Goal: Task Accomplishment & Management: Complete application form

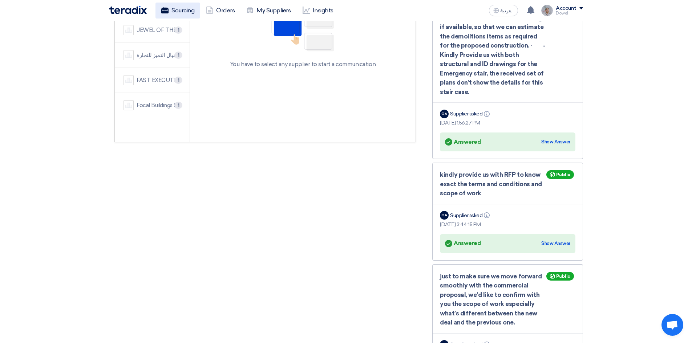
click at [177, 11] on link "Sourcing" at bounding box center [178, 11] width 45 height 16
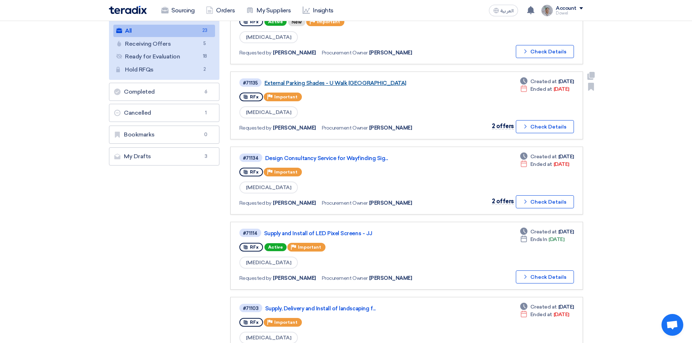
scroll to position [109, 0]
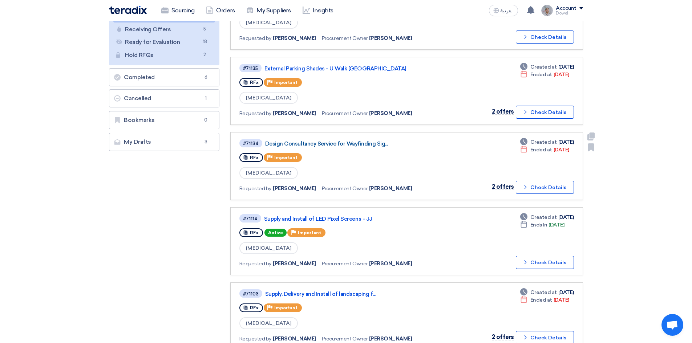
click at [332, 145] on link "Design Consultancy Service for Wayfinding Sig..." at bounding box center [356, 144] width 182 height 7
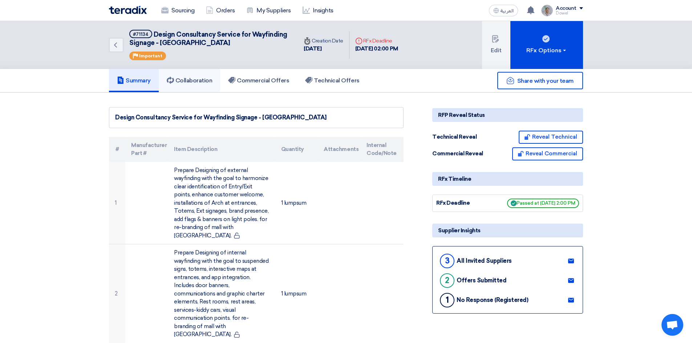
click at [195, 82] on h5 "Collaboration" at bounding box center [190, 80] width 46 height 7
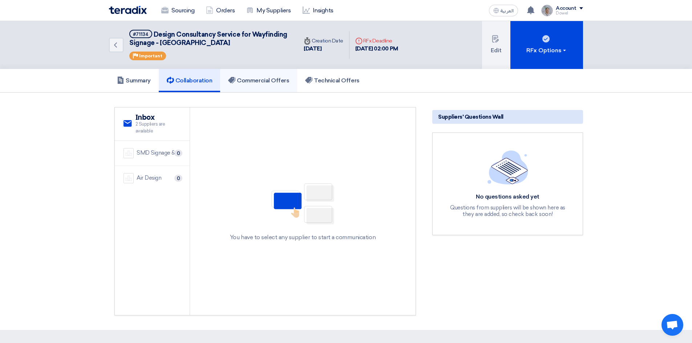
click at [265, 80] on h5 "Commercial Offers" at bounding box center [258, 80] width 61 height 7
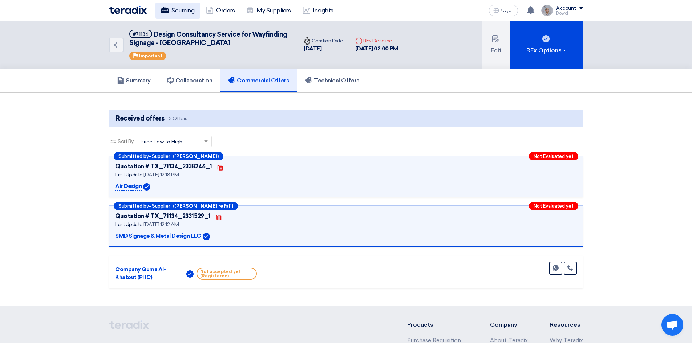
click at [180, 11] on link "Sourcing" at bounding box center [178, 11] width 45 height 16
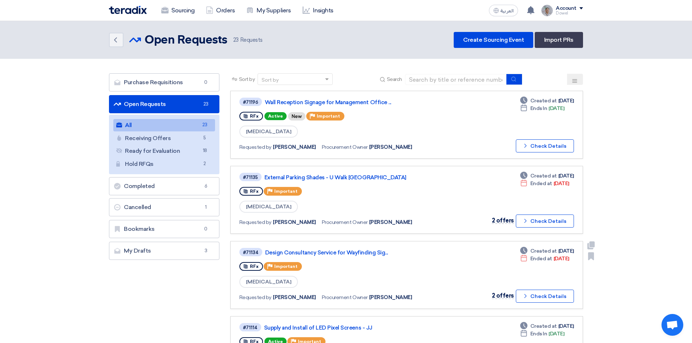
click at [330, 259] on div "#71134 Design Consultancy Service for Wayfinding Sig... RFx Priority Important …" at bounding box center [343, 275] width 209 height 56
click at [336, 252] on link "Design Consultancy Service for Wayfinding Sig..." at bounding box center [356, 253] width 182 height 7
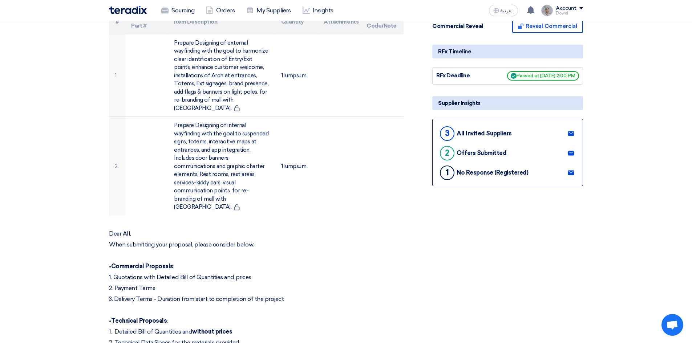
scroll to position [145, 0]
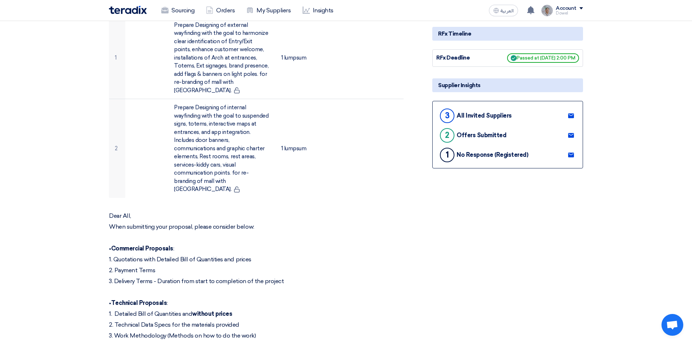
click at [572, 156] on use at bounding box center [571, 155] width 6 height 5
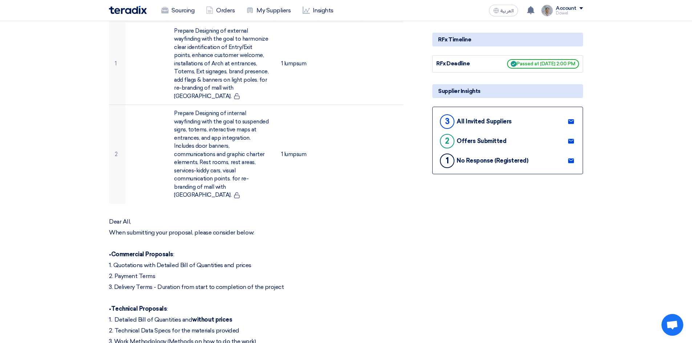
scroll to position [0, 0]
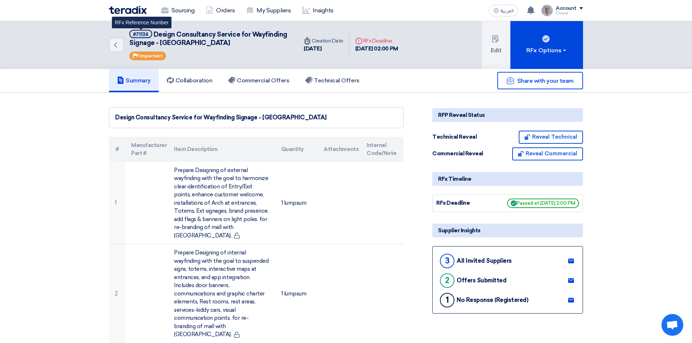
drag, startPoint x: 133, startPoint y: 33, endPoint x: 149, endPoint y: 33, distance: 16.0
click at [149, 33] on span "#71134" at bounding box center [140, 34] width 23 height 8
copy div "#71134"
click at [181, 13] on link "Sourcing" at bounding box center [178, 11] width 45 height 16
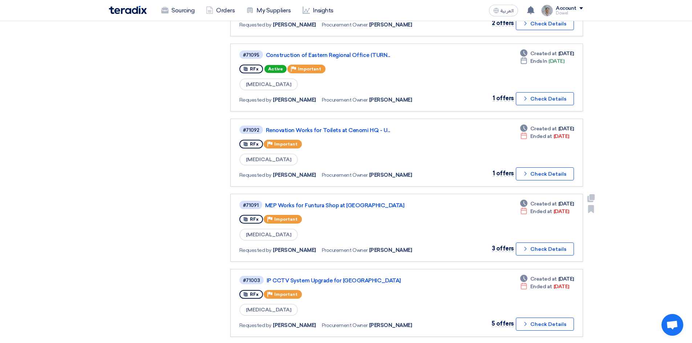
scroll to position [436, 0]
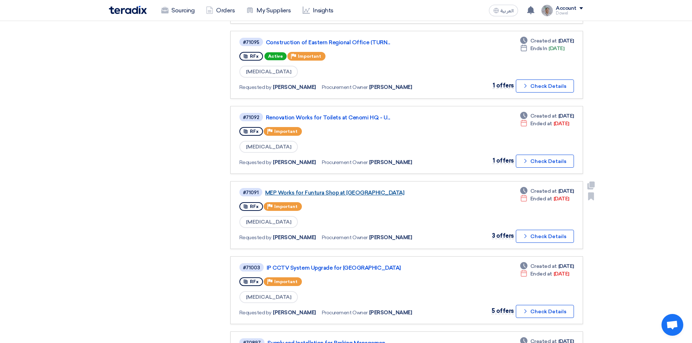
click at [325, 193] on link "MEP Works for Funtura Shop at [GEOGRAPHIC_DATA]" at bounding box center [356, 193] width 182 height 7
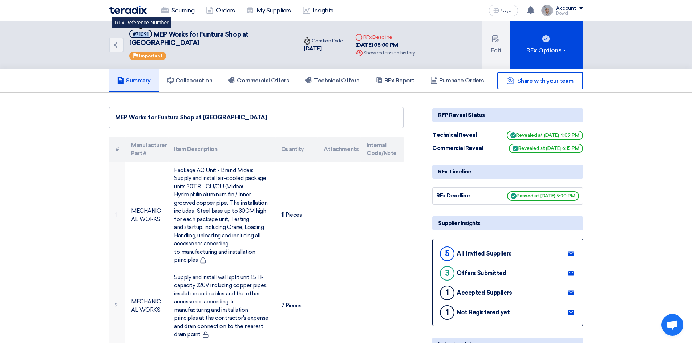
drag, startPoint x: 133, startPoint y: 33, endPoint x: 150, endPoint y: 34, distance: 17.1
click at [150, 34] on span "#71091" at bounding box center [140, 34] width 23 height 8
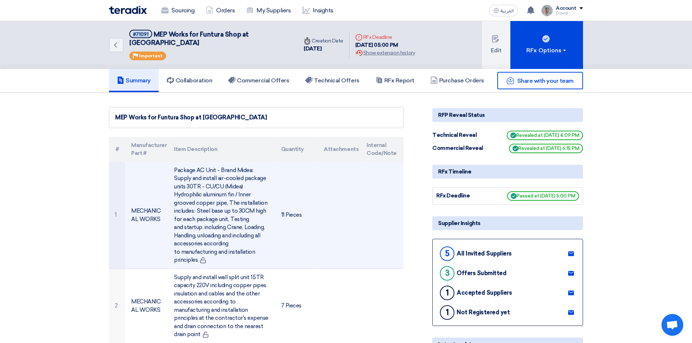
copy div "#71091"
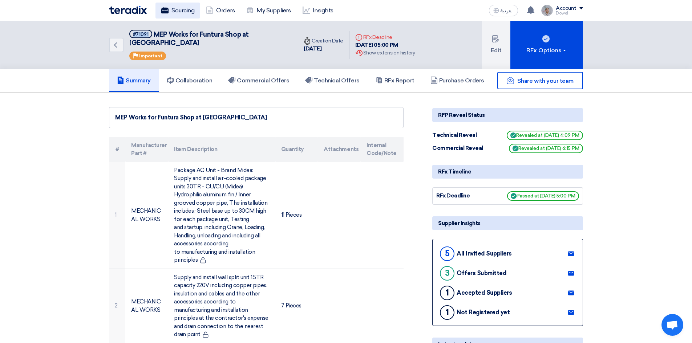
click at [179, 11] on link "Sourcing" at bounding box center [178, 11] width 45 height 16
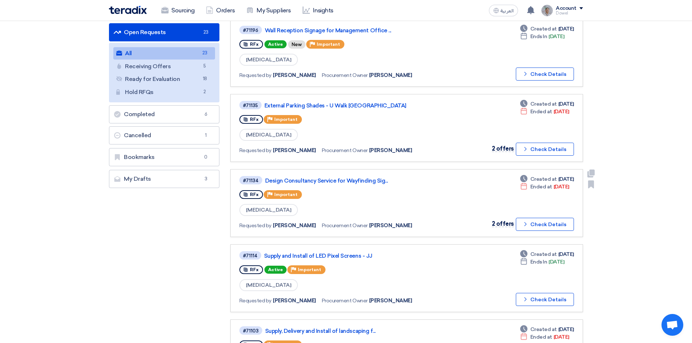
scroll to position [36, 0]
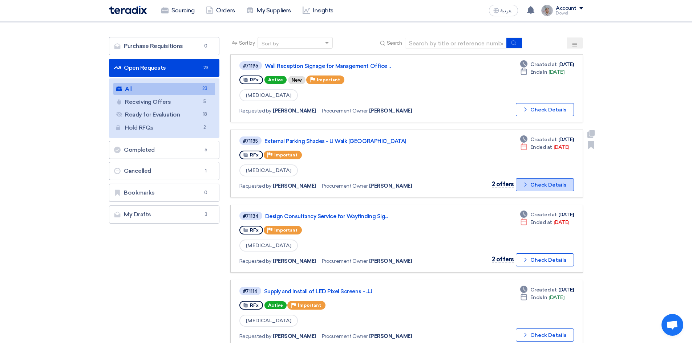
click at [541, 184] on button "Check details Check Details" at bounding box center [545, 184] width 58 height 13
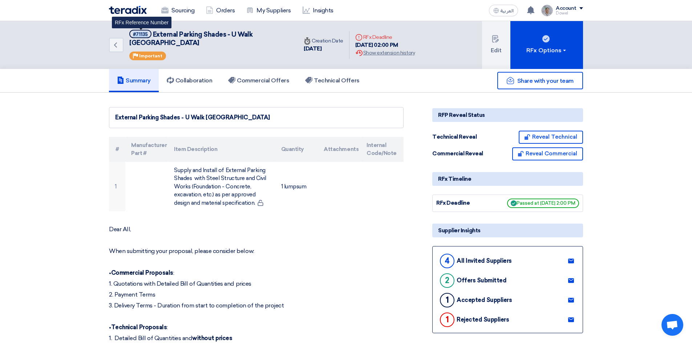
drag, startPoint x: 132, startPoint y: 33, endPoint x: 149, endPoint y: 34, distance: 17.1
click at [149, 34] on span "#71135" at bounding box center [140, 34] width 22 height 8
copy div "#71135"
click at [178, 5] on link "Sourcing" at bounding box center [178, 11] width 45 height 16
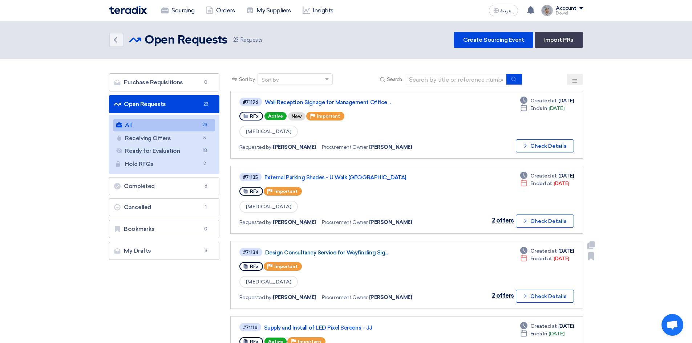
click at [355, 253] on link "Design Consultancy Service for Wayfinding Sig..." at bounding box center [356, 253] width 182 height 7
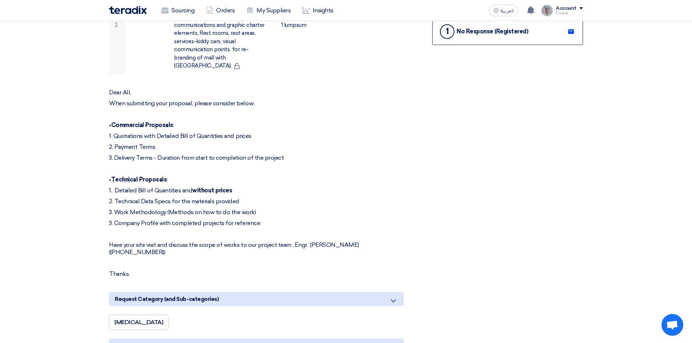
scroll to position [254, 0]
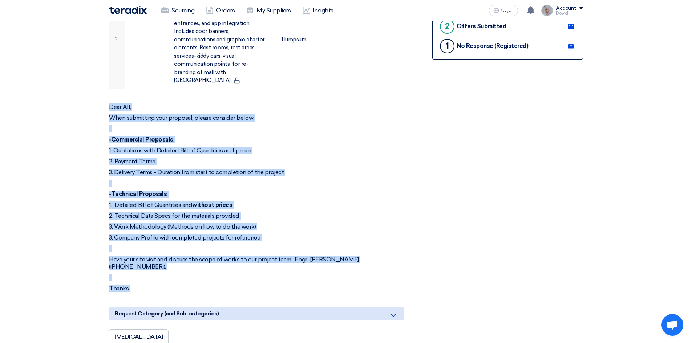
drag, startPoint x: 109, startPoint y: 97, endPoint x: 181, endPoint y: 268, distance: 185.8
click at [176, 275] on div "Dear All, When submitting your proposal, please consider below: • Commercial Pr…" at bounding box center [256, 198] width 295 height 189
copy div "Dear All, When submitting your proposal, please consider below: • Commercial Pr…"
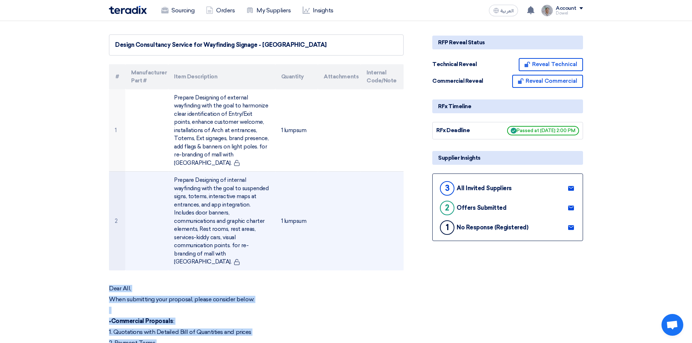
scroll to position [0, 0]
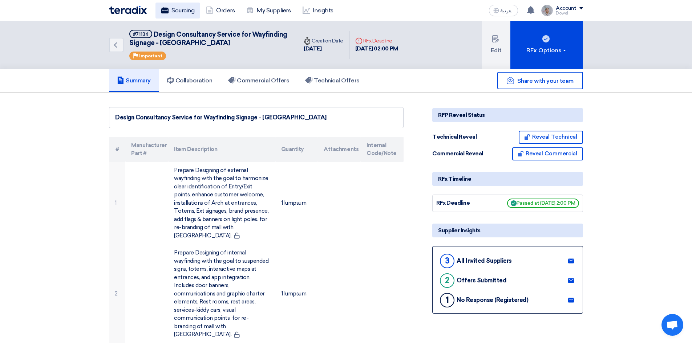
click at [181, 7] on link "Sourcing" at bounding box center [178, 11] width 45 height 16
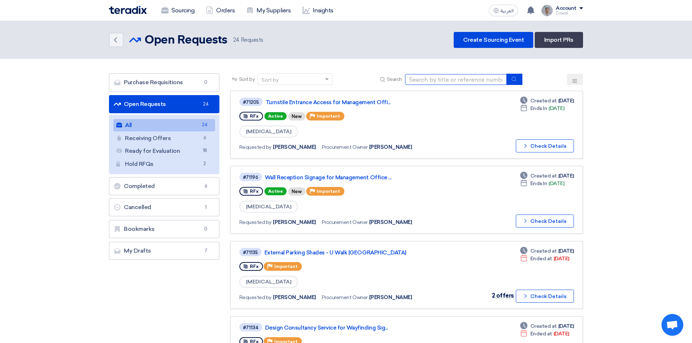
click at [420, 79] on input at bounding box center [456, 79] width 102 height 11
type input "signage"
click at [514, 78] on icon "submit" at bounding box center [514, 79] width 6 height 6
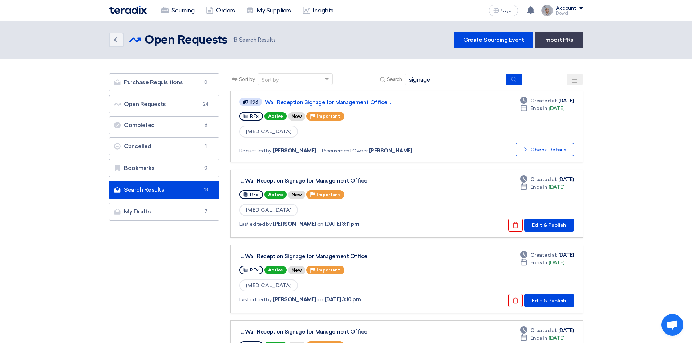
click at [149, 188] on link "Search Results Search Results 13" at bounding box center [164, 190] width 110 height 18
click at [149, 186] on link "Search Results Search Results 13" at bounding box center [164, 190] width 110 height 18
click at [447, 81] on input "signage" at bounding box center [456, 79] width 102 height 11
drag, startPoint x: 392, startPoint y: 78, endPoint x: 387, endPoint y: 78, distance: 4.4
click at [387, 78] on div "Search signage" at bounding box center [450, 79] width 144 height 11
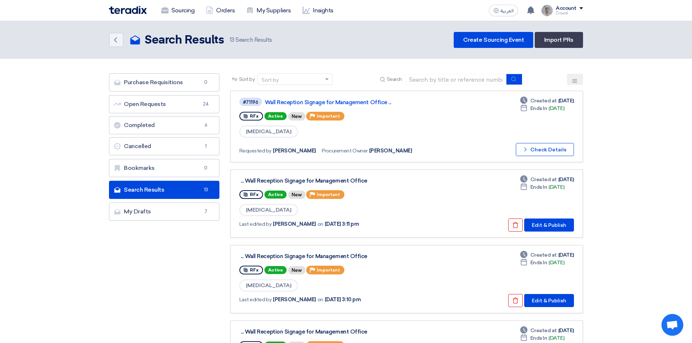
click at [148, 191] on link "Search Results Search Results 13" at bounding box center [164, 190] width 110 height 18
click at [179, 12] on link "Sourcing" at bounding box center [178, 11] width 45 height 16
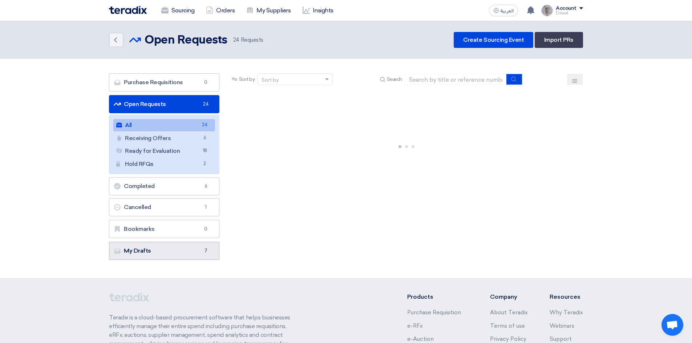
click at [151, 254] on link "My Drafts My Drafts 7" at bounding box center [164, 251] width 110 height 18
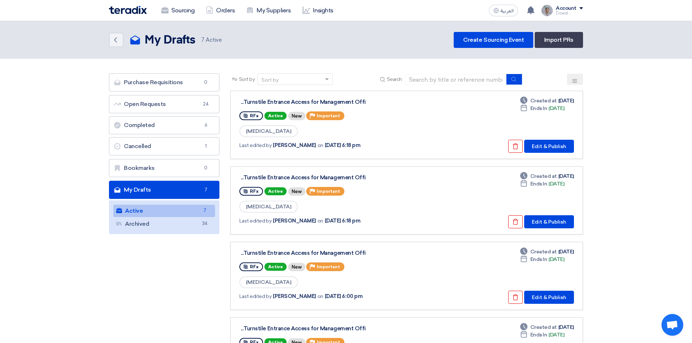
click at [152, 210] on link "Active Active 7" at bounding box center [164, 211] width 102 height 12
click at [519, 149] on use at bounding box center [515, 147] width 5 height 6
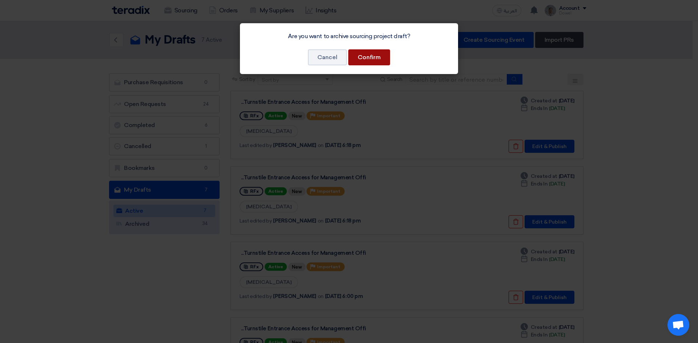
click at [364, 61] on button "Confirm" at bounding box center [369, 57] width 42 height 16
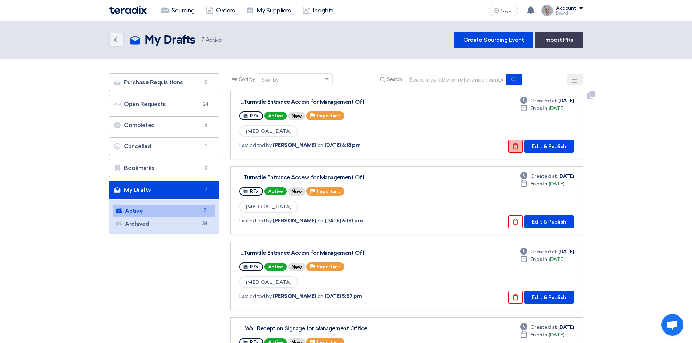
click at [513, 148] on icon "Check details" at bounding box center [515, 146] width 7 height 7
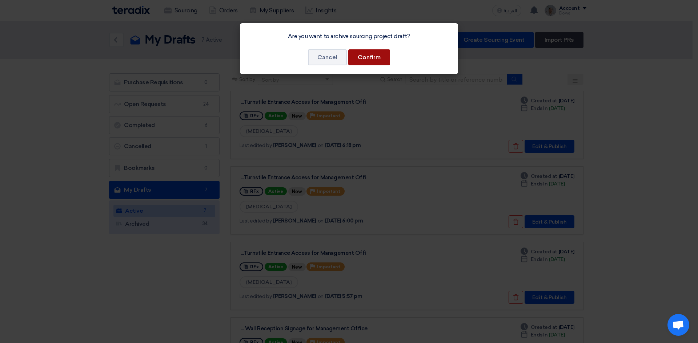
click at [367, 58] on button "Confirm" at bounding box center [369, 57] width 42 height 16
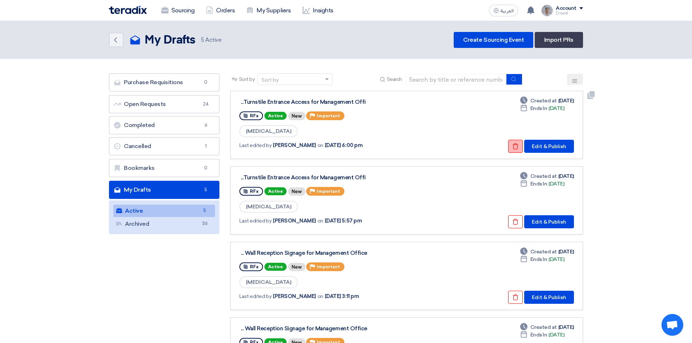
click at [513, 146] on button "Check details" at bounding box center [515, 146] width 15 height 13
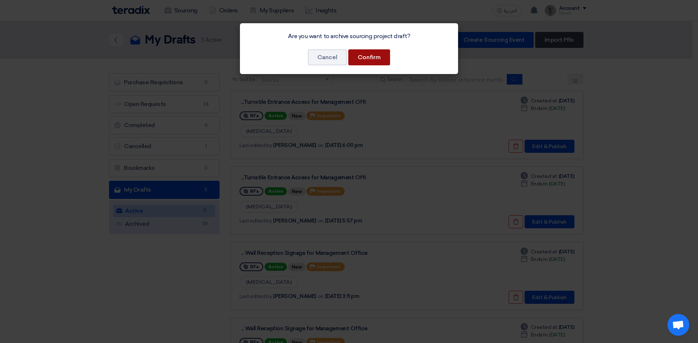
click at [377, 56] on button "Confirm" at bounding box center [369, 57] width 42 height 16
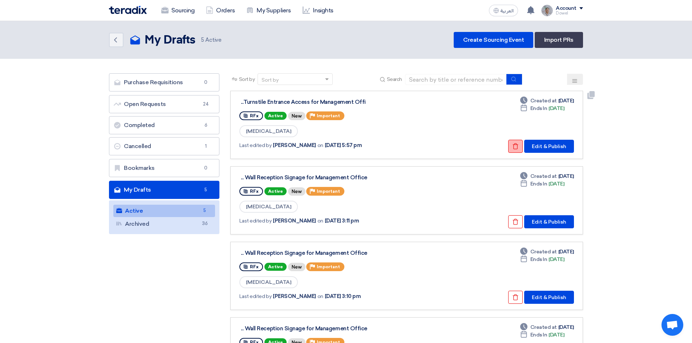
click at [514, 145] on icon "Check details" at bounding box center [515, 146] width 7 height 7
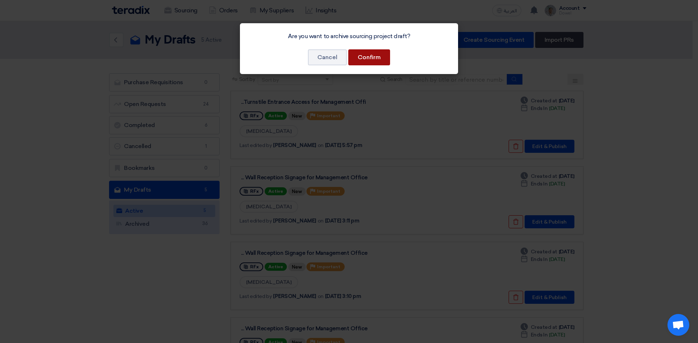
click at [375, 59] on button "Confirm" at bounding box center [369, 57] width 42 height 16
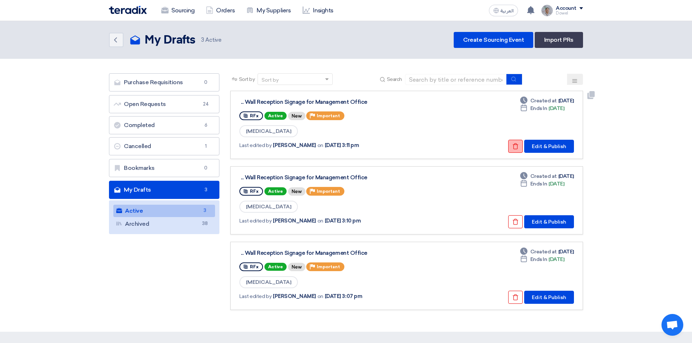
click at [512, 145] on button "Check details" at bounding box center [515, 146] width 15 height 13
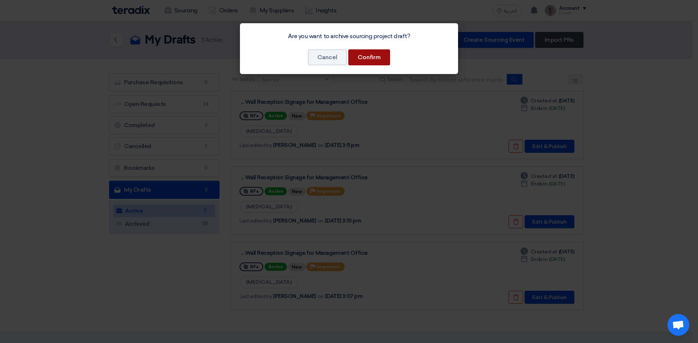
click at [374, 58] on button "Confirm" at bounding box center [369, 57] width 42 height 16
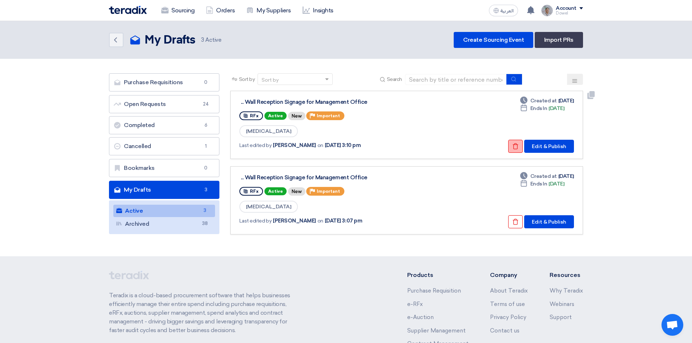
click at [515, 148] on icon "Check details" at bounding box center [515, 146] width 7 height 7
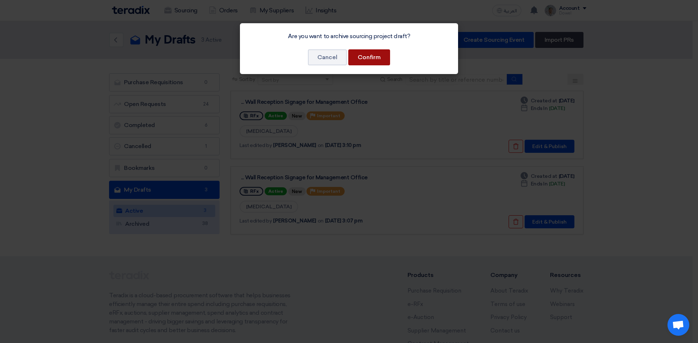
click at [379, 58] on button "Confirm" at bounding box center [369, 57] width 42 height 16
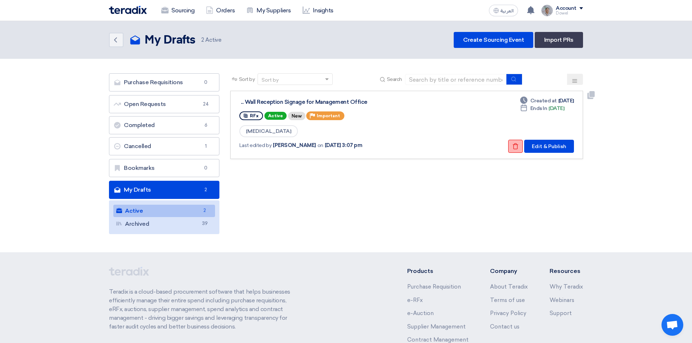
click at [515, 145] on use at bounding box center [515, 147] width 5 height 6
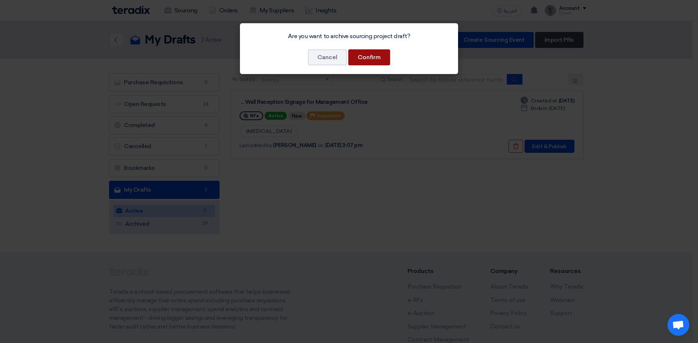
click at [380, 57] on button "Confirm" at bounding box center [369, 57] width 42 height 16
click at [370, 60] on button "Confirm" at bounding box center [369, 57] width 42 height 16
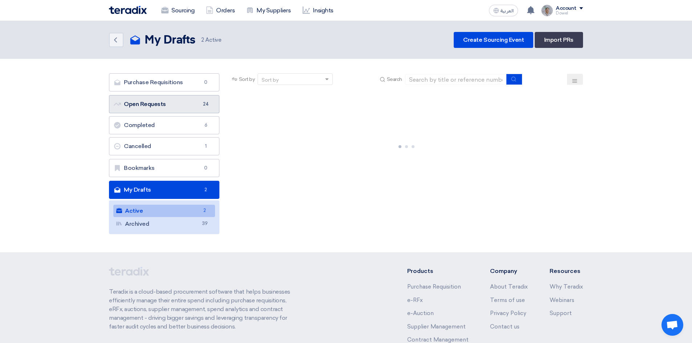
click at [142, 101] on link "Open Requests Open Requests 24" at bounding box center [164, 104] width 110 height 18
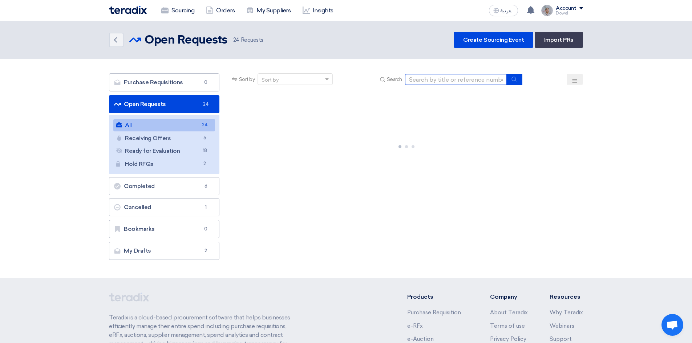
click at [437, 82] on input at bounding box center [456, 79] width 102 height 11
type input "signage"
click at [512, 77] on icon "submit" at bounding box center [514, 79] width 6 height 6
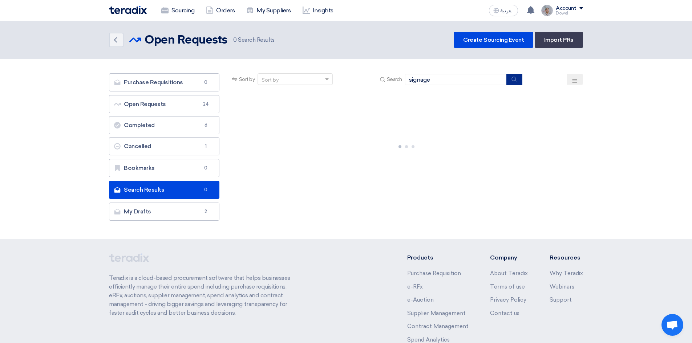
click at [516, 81] on use "submit" at bounding box center [514, 79] width 5 height 5
click at [181, 10] on link "Sourcing" at bounding box center [178, 11] width 45 height 16
click at [158, 102] on link "Open Requests Open Requests 24" at bounding box center [164, 104] width 110 height 18
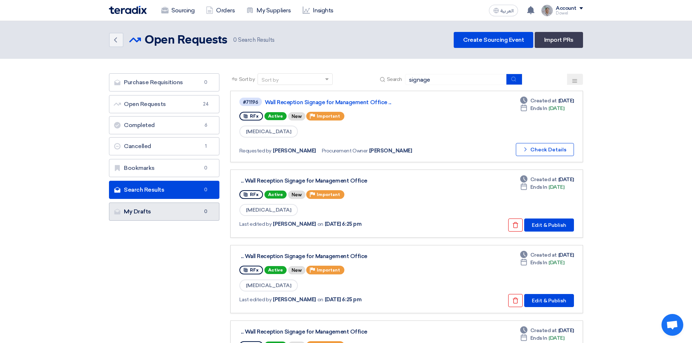
click at [145, 211] on link "My Drafts My Drafts 0" at bounding box center [164, 212] width 110 height 18
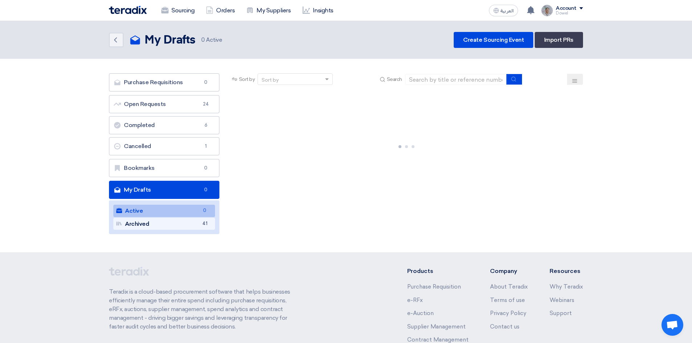
click at [153, 225] on link "Archived Archived 41" at bounding box center [164, 224] width 102 height 12
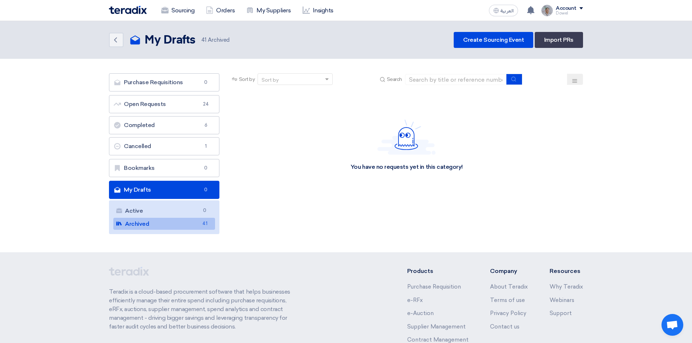
click at [155, 225] on link "Archived Archived 41" at bounding box center [164, 224] width 102 height 12
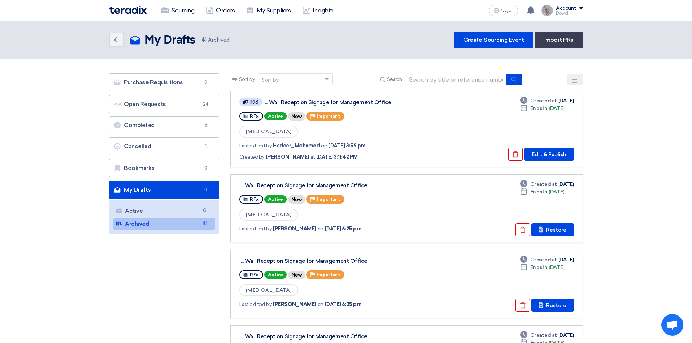
click at [578, 80] on icon at bounding box center [575, 81] width 6 height 6
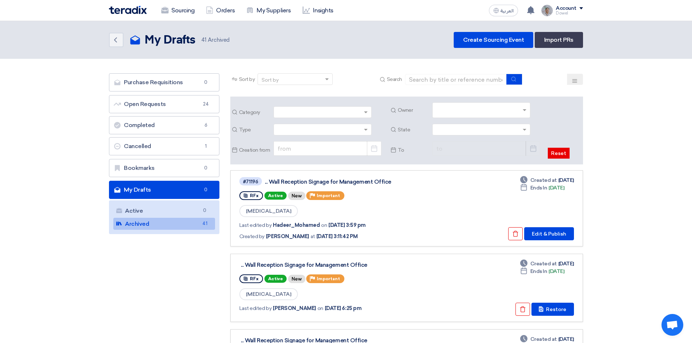
click at [576, 81] on icon at bounding box center [575, 81] width 6 height 6
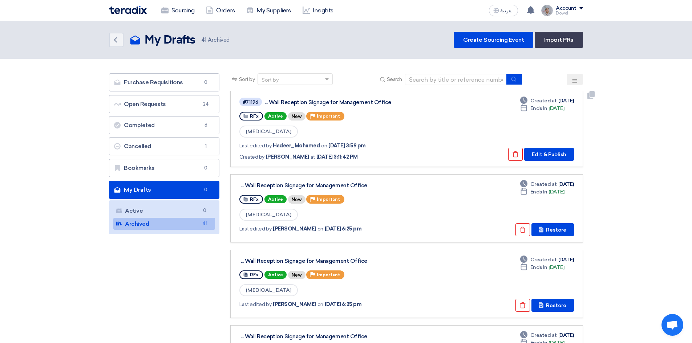
click at [428, 143] on div "Last edited by [PERSON_NAME] on [DATE] 3:59 pm" at bounding box center [342, 146] width 207 height 8
click at [424, 201] on div "Wall Reception Signage for Management Office ... RFx Active New Priority Import…" at bounding box center [406, 209] width 335 height 56
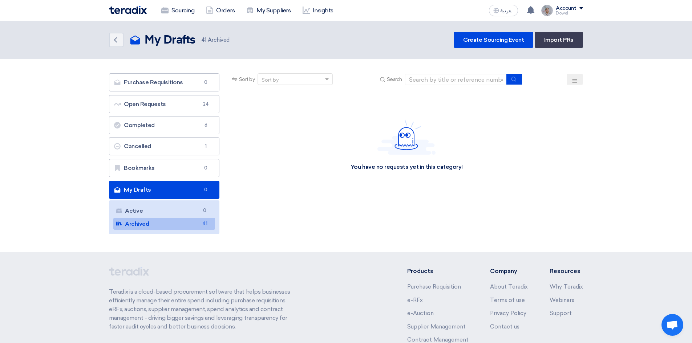
click at [165, 224] on link "Archived Archived 41" at bounding box center [164, 224] width 102 height 12
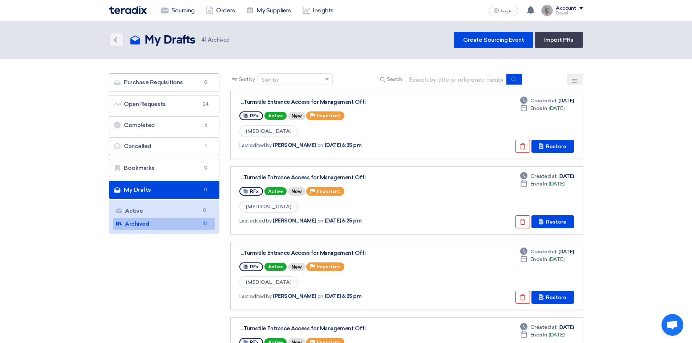
click at [153, 223] on link "Archived Archived 41" at bounding box center [164, 224] width 102 height 12
click at [525, 149] on use at bounding box center [522, 147] width 5 height 6
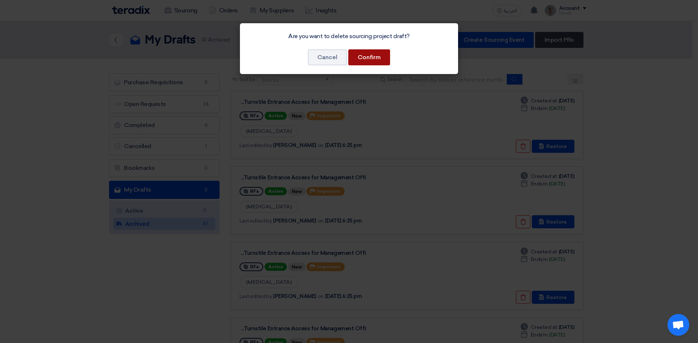
click at [366, 60] on button "Confirm" at bounding box center [369, 57] width 42 height 16
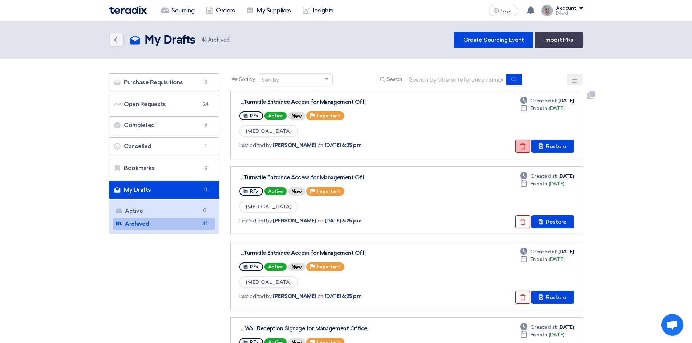
click at [521, 145] on icon "Check details" at bounding box center [523, 146] width 7 height 7
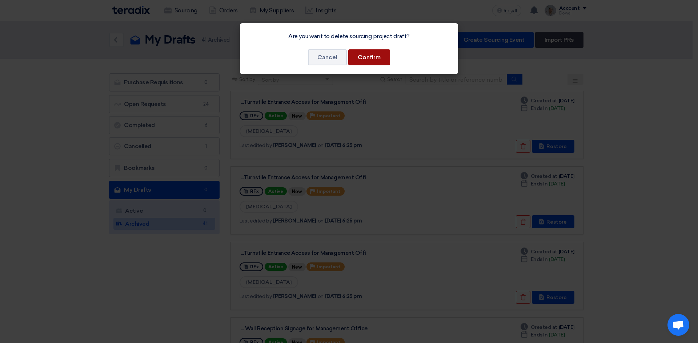
click at [376, 59] on button "Confirm" at bounding box center [369, 57] width 42 height 16
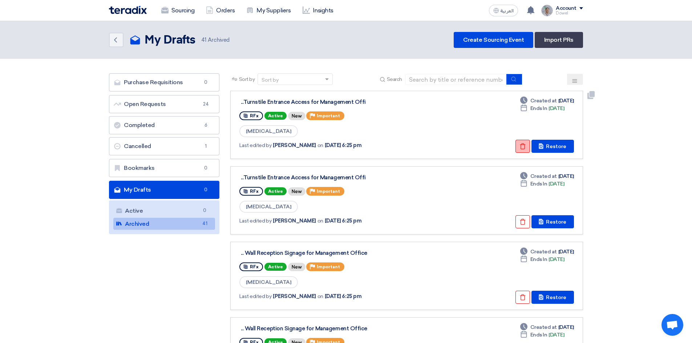
click at [522, 148] on use at bounding box center [522, 147] width 5 height 6
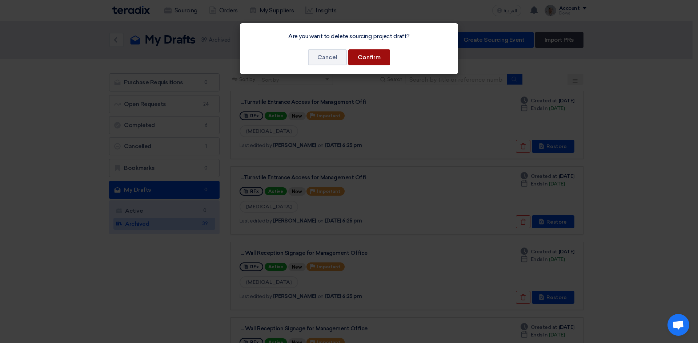
click at [361, 54] on button "Confirm" at bounding box center [369, 57] width 42 height 16
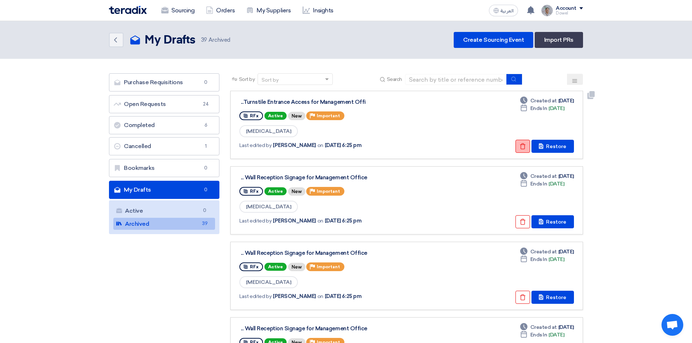
click at [522, 148] on use at bounding box center [522, 147] width 5 height 6
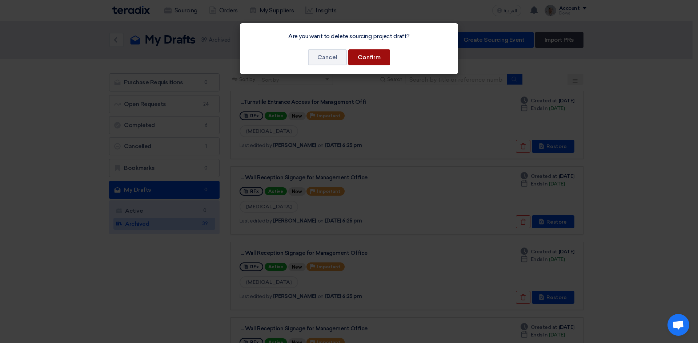
click at [373, 59] on button "Confirm" at bounding box center [369, 57] width 42 height 16
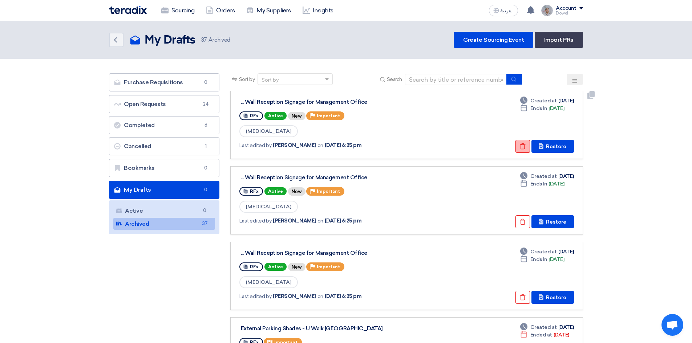
click at [519, 149] on button "Check details" at bounding box center [523, 146] width 15 height 13
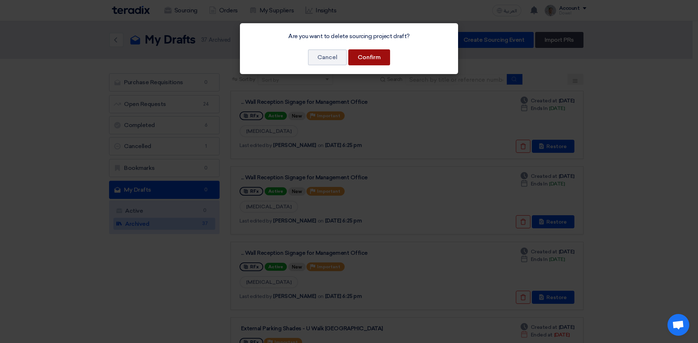
click at [371, 59] on button "Confirm" at bounding box center [369, 57] width 42 height 16
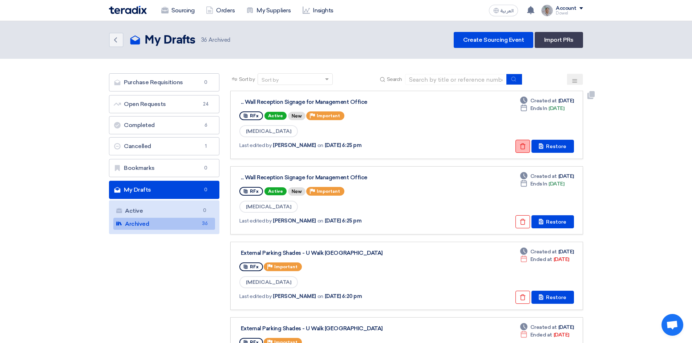
click at [524, 150] on button "Check details" at bounding box center [523, 146] width 15 height 13
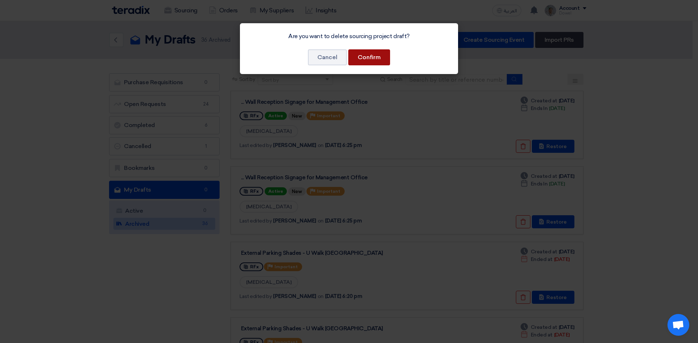
click at [376, 62] on button "Confirm" at bounding box center [369, 57] width 42 height 16
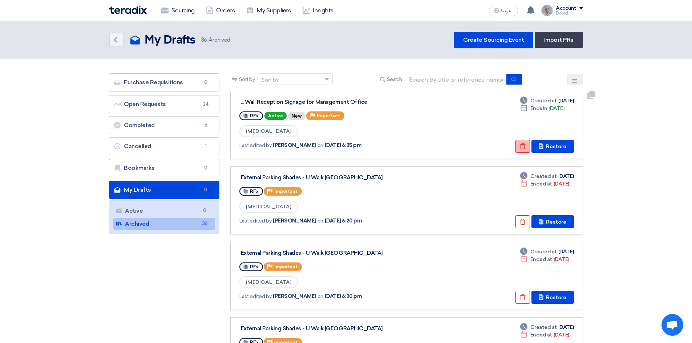
click at [520, 146] on button "Check details" at bounding box center [523, 146] width 15 height 13
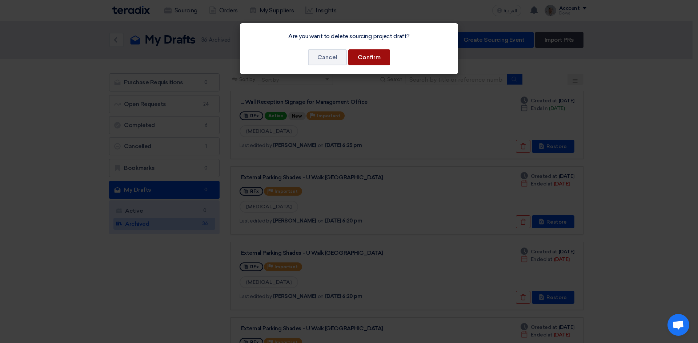
click at [372, 59] on button "Confirm" at bounding box center [369, 57] width 42 height 16
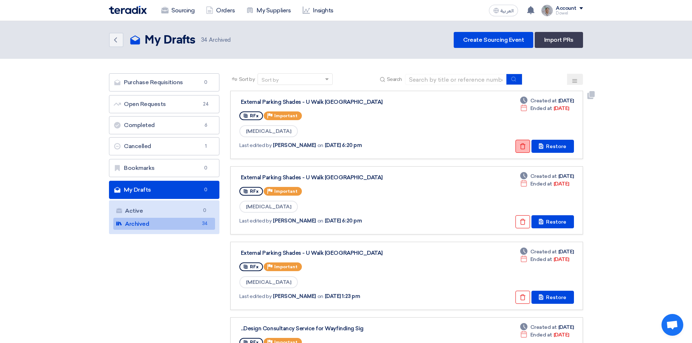
click at [523, 148] on use at bounding box center [522, 147] width 5 height 6
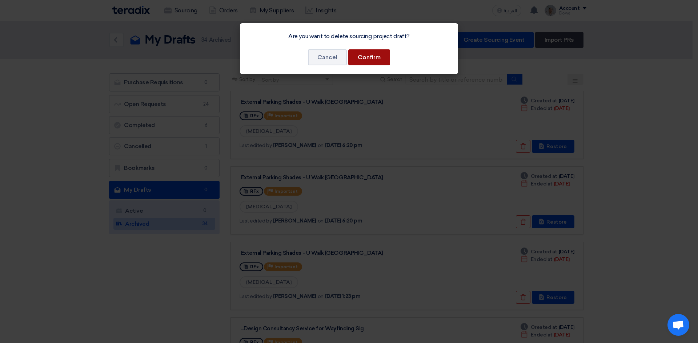
drag, startPoint x: 380, startPoint y: 58, endPoint x: 390, endPoint y: 68, distance: 13.1
click at [380, 58] on button "Confirm" at bounding box center [369, 57] width 42 height 16
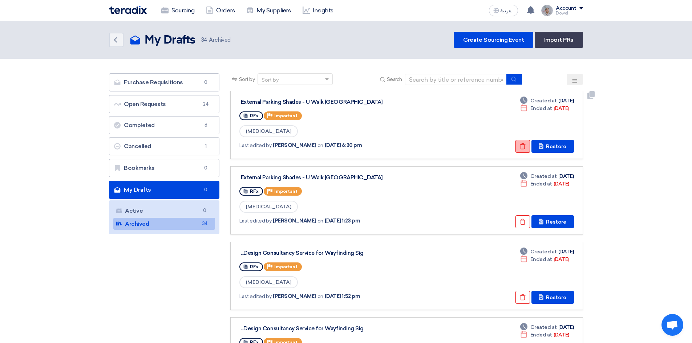
click at [521, 149] on button "Check details" at bounding box center [523, 146] width 15 height 13
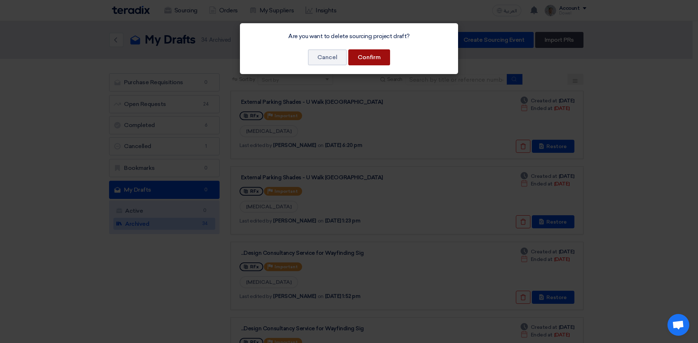
click at [382, 58] on button "Confirm" at bounding box center [369, 57] width 42 height 16
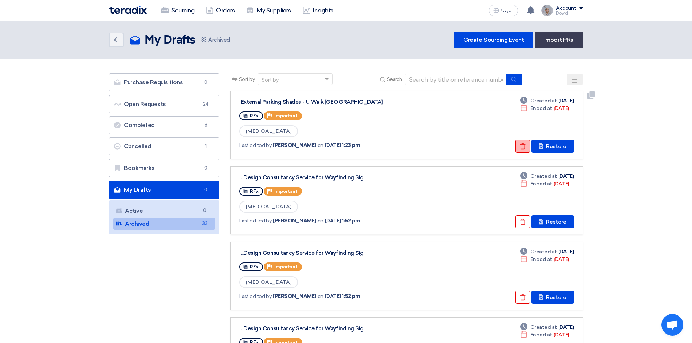
click at [520, 144] on button "Check details" at bounding box center [523, 146] width 15 height 13
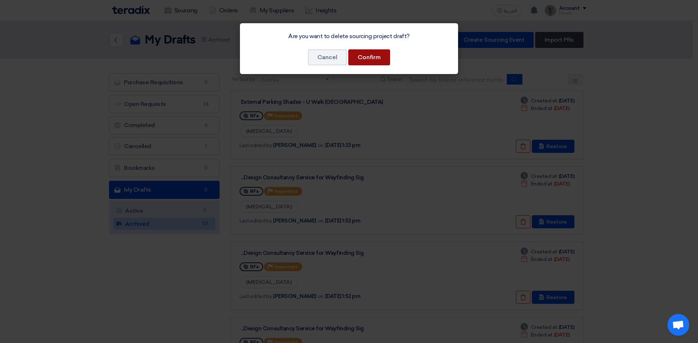
click at [382, 57] on button "Confirm" at bounding box center [369, 57] width 42 height 16
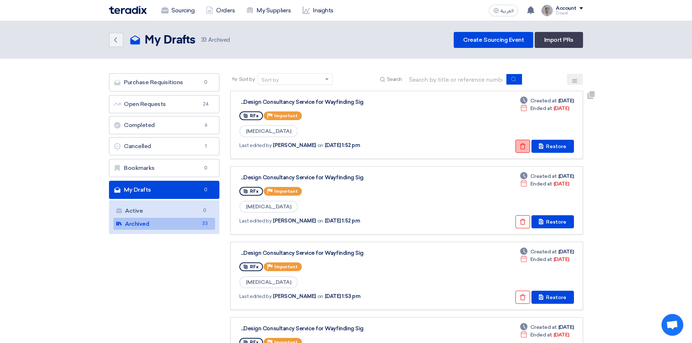
click at [521, 149] on icon "Check details" at bounding box center [523, 146] width 7 height 7
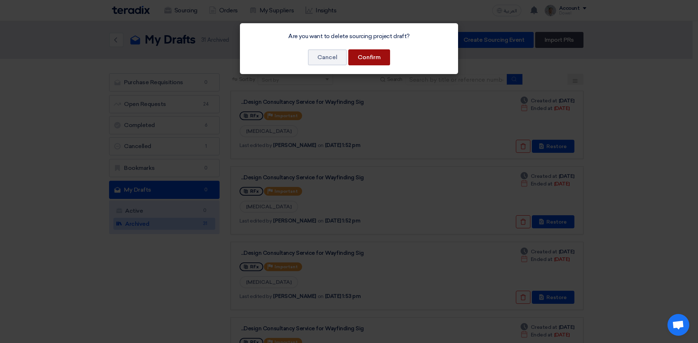
click at [367, 57] on button "Confirm" at bounding box center [369, 57] width 42 height 16
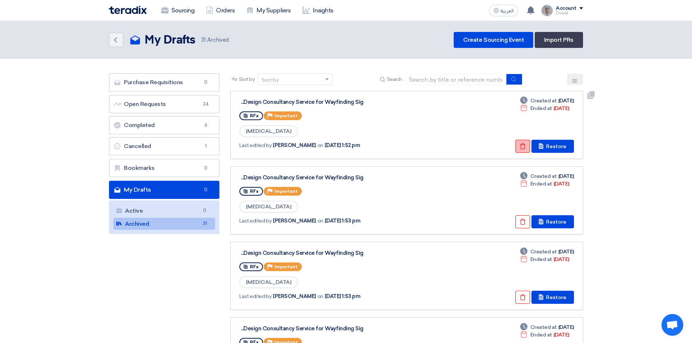
click at [524, 146] on icon "Check details" at bounding box center [523, 146] width 7 height 7
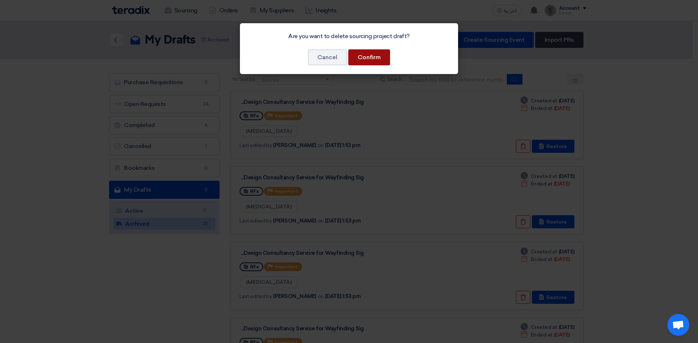
click at [380, 57] on button "Confirm" at bounding box center [369, 57] width 42 height 16
click at [366, 58] on button "Confirm" at bounding box center [369, 57] width 42 height 16
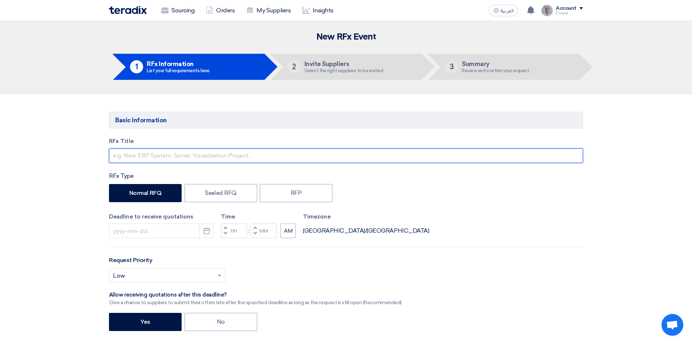
click at [147, 152] on input "text" at bounding box center [346, 156] width 474 height 15
type input "s"
type input "S"
type input "A"
type input "T"
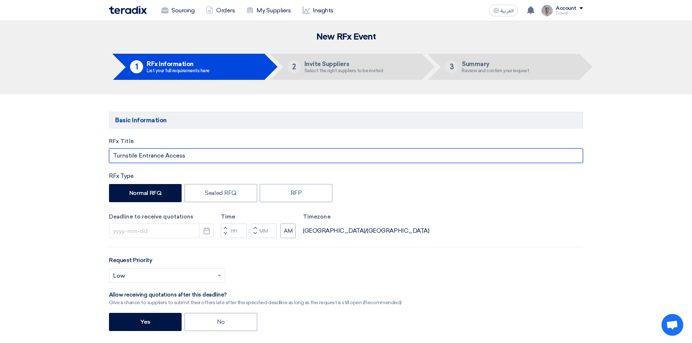
click at [206, 156] on input "Turnstile Entrance Access" at bounding box center [346, 156] width 474 height 15
type input "Turnstile Entrance Access for Management Office - JJ"
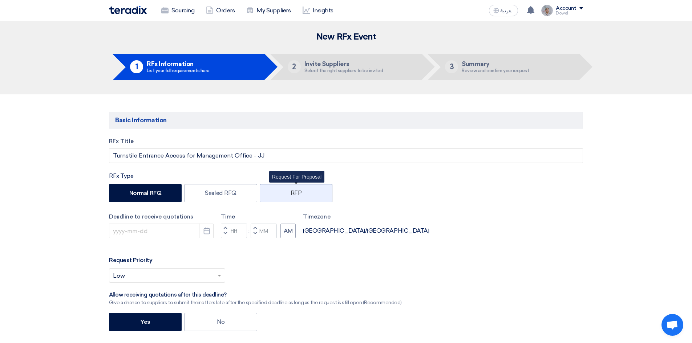
click at [283, 199] on label "RFP" at bounding box center [296, 193] width 73 height 18
click at [291, 195] on input "RFP" at bounding box center [293, 192] width 5 height 5
radio input "true"
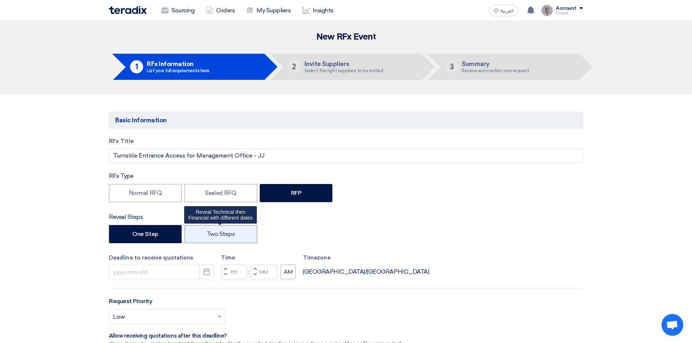
click at [220, 239] on label "Two Steps" at bounding box center [221, 234] width 73 height 18
click at [211, 236] on input "Two Steps" at bounding box center [209, 233] width 5 height 5
radio input "true"
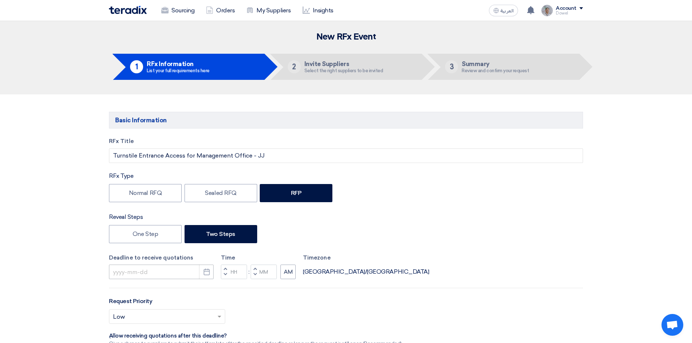
scroll to position [109, 0]
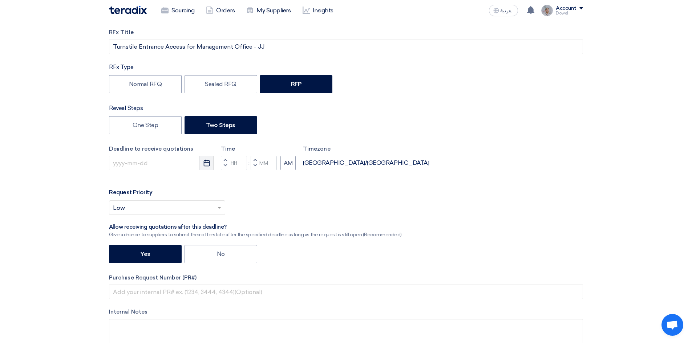
click at [205, 167] on button "Pick a date" at bounding box center [206, 163] width 15 height 15
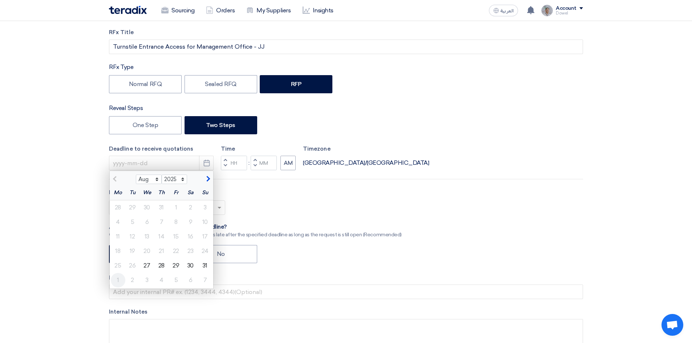
click at [118, 279] on div "1" at bounding box center [118, 280] width 15 height 15
type input "9/1/2025"
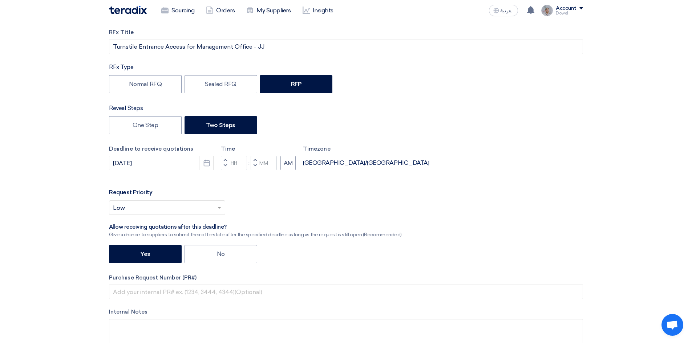
click at [227, 167] on button "Decrement hours" at bounding box center [225, 166] width 9 height 9
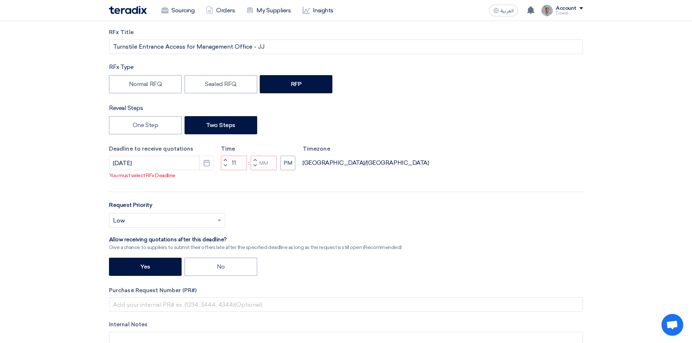
click at [227, 164] on span "button" at bounding box center [225, 166] width 3 height 4
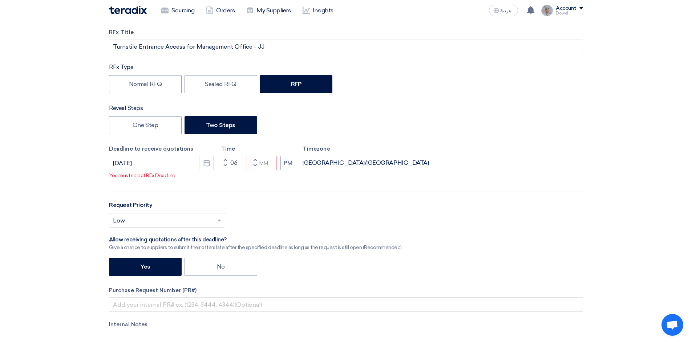
click at [227, 164] on span "button" at bounding box center [225, 166] width 3 height 4
click at [225, 164] on span "button" at bounding box center [225, 166] width 3 height 4
click at [255, 166] on span "button" at bounding box center [255, 166] width 3 height 4
type input "02"
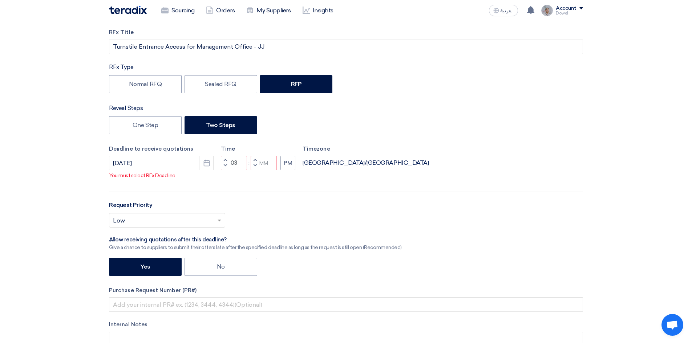
type input "59"
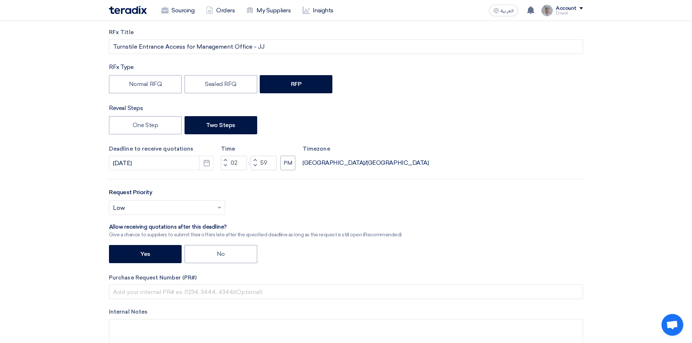
click at [256, 160] on span "button" at bounding box center [255, 160] width 3 height 4
type input "03"
type input "00"
click at [158, 209] on input "text" at bounding box center [163, 209] width 101 height 12
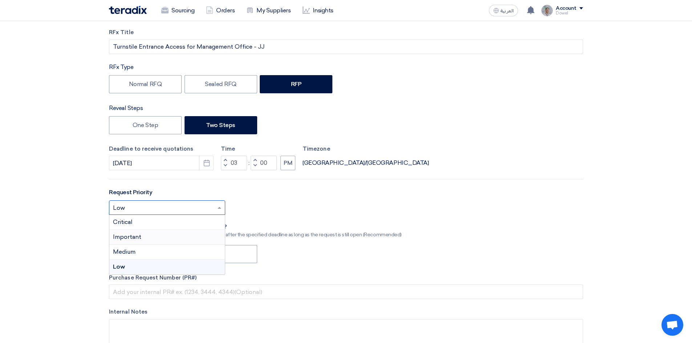
click at [147, 237] on div "Important" at bounding box center [167, 237] width 116 height 15
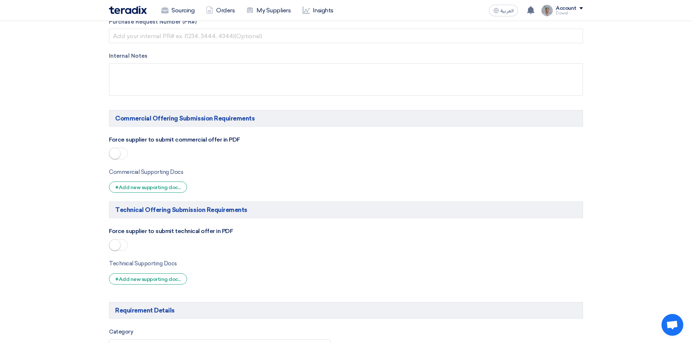
scroll to position [436, 0]
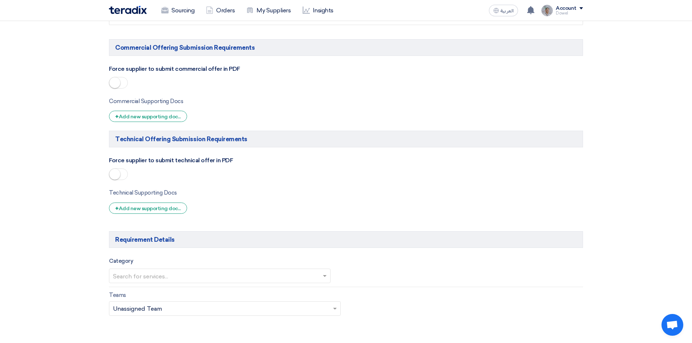
click at [118, 80] on small at bounding box center [114, 82] width 11 height 11
click at [124, 173] on span at bounding box center [118, 175] width 19 height 12
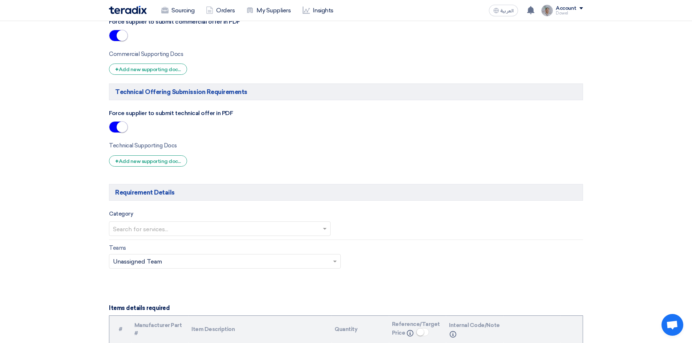
scroll to position [545, 0]
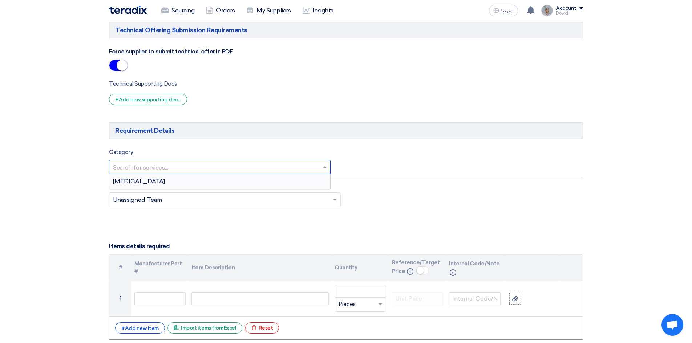
click at [170, 167] on input "text" at bounding box center [216, 168] width 206 height 12
click at [150, 184] on div "[MEDICAL_DATA]" at bounding box center [219, 181] width 221 height 15
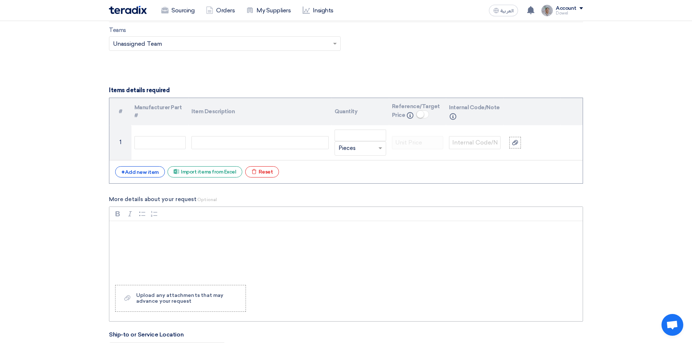
scroll to position [763, 0]
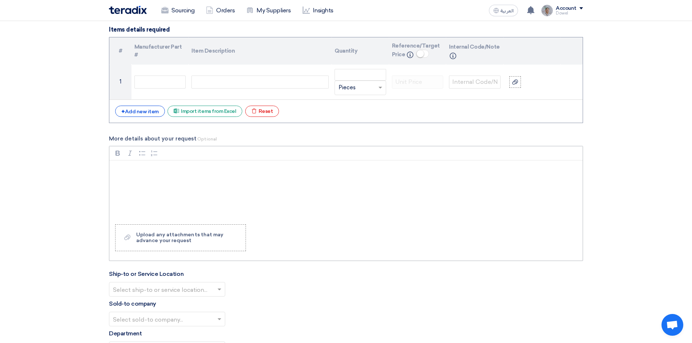
click at [156, 169] on p "Rich Text Editor, main" at bounding box center [348, 170] width 461 height 9
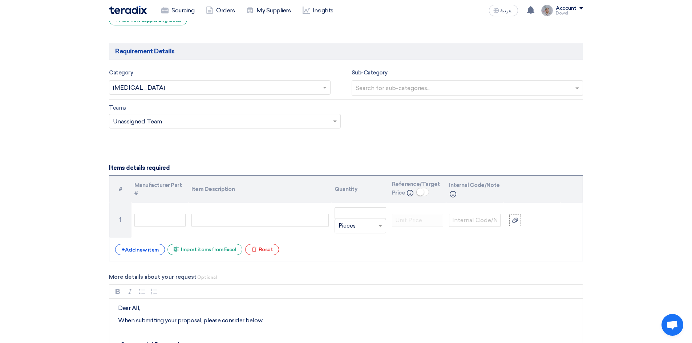
scroll to position [690, 0]
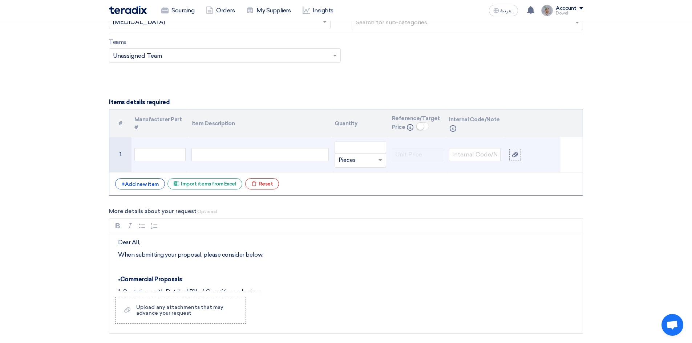
click at [221, 156] on div at bounding box center [260, 154] width 137 height 13
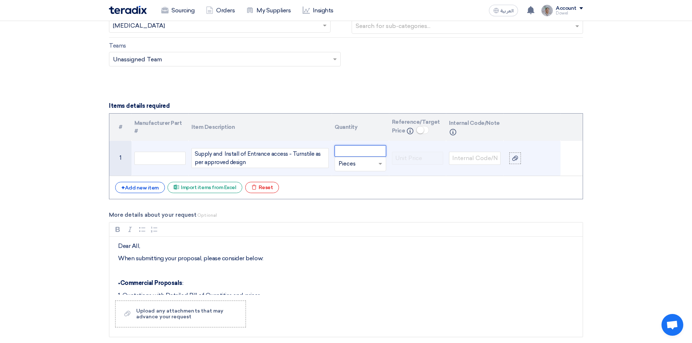
click at [348, 152] on input "number" at bounding box center [361, 151] width 52 height 12
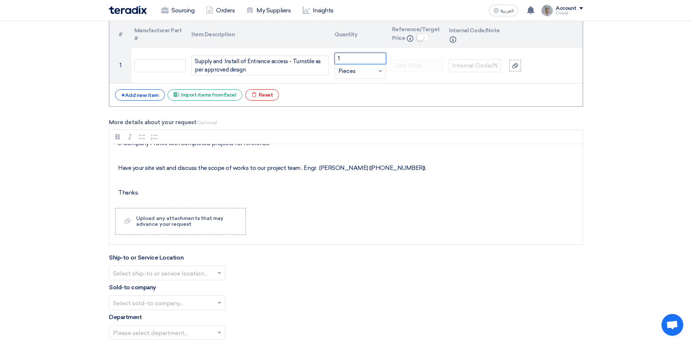
scroll to position [796, 0]
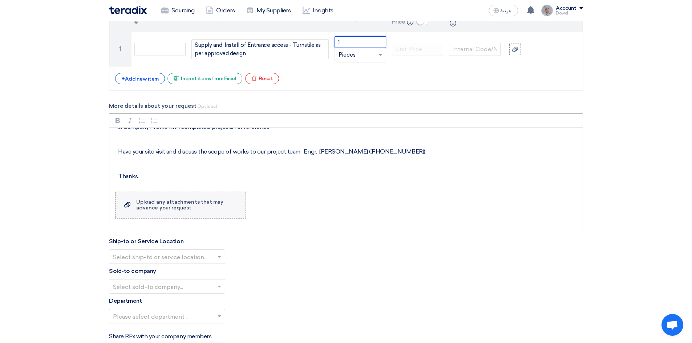
type input "1"
click at [159, 206] on div "Upload any attachments that may advance your request" at bounding box center [187, 206] width 102 height 12
click at [0, 0] on input "Upload a file Upload any attachments that may advance your request" at bounding box center [0, 0] width 0 height 0
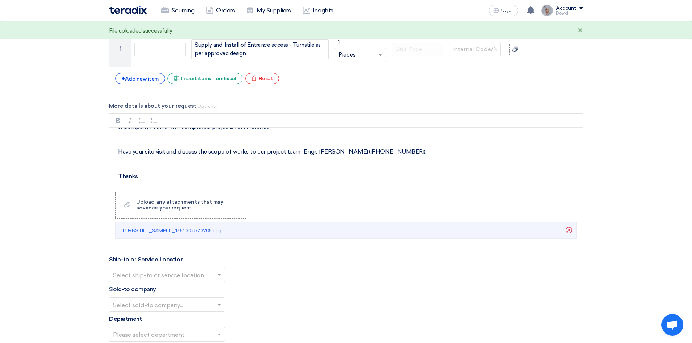
click at [156, 274] on input "text" at bounding box center [163, 276] width 101 height 12
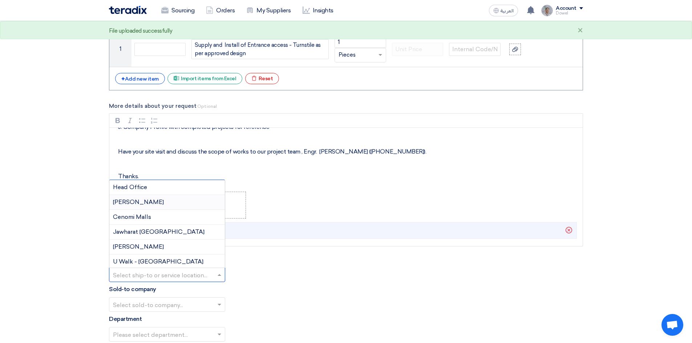
click at [140, 202] on span "Jawharat Jeddah" at bounding box center [138, 202] width 51 height 7
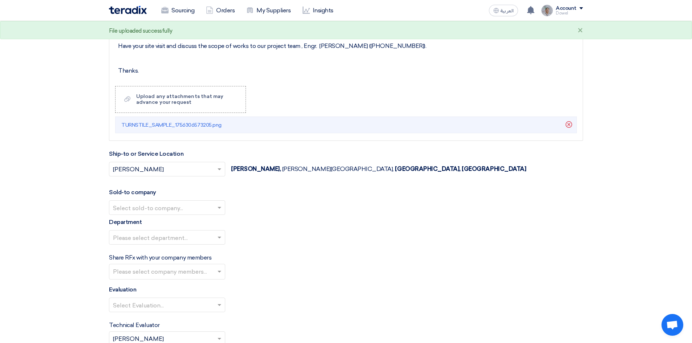
scroll to position [905, 0]
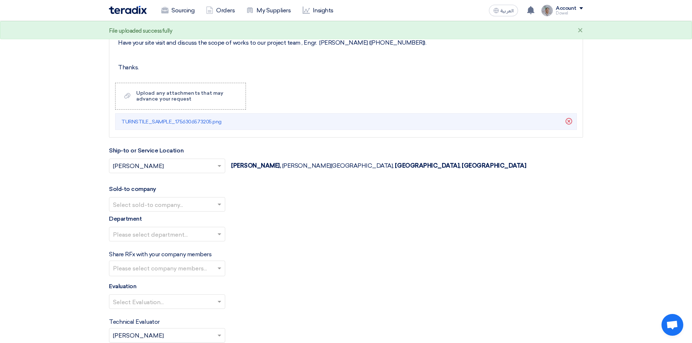
click at [173, 206] on input "text" at bounding box center [163, 205] width 101 height 12
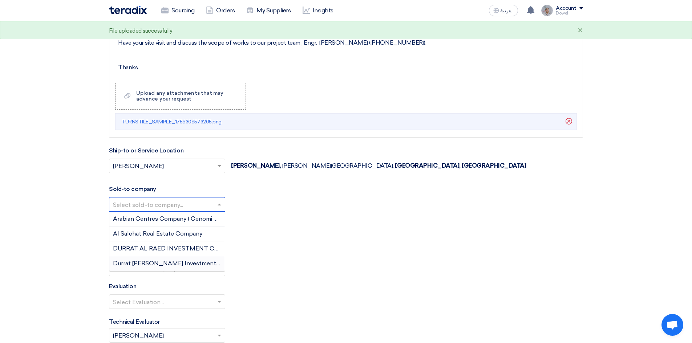
click at [160, 263] on span "Durrat Al Bahr Investment Company" at bounding box center [179, 263] width 132 height 7
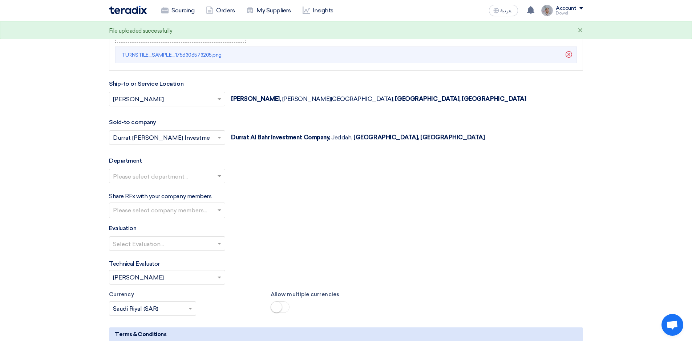
scroll to position [978, 0]
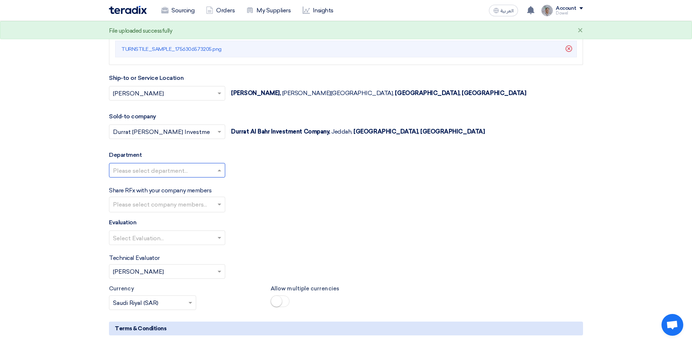
click at [180, 174] on input "text" at bounding box center [163, 171] width 101 height 12
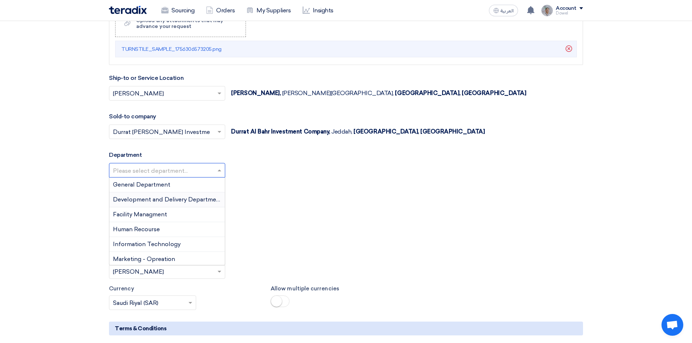
click at [162, 200] on span "Development and Delivery Department" at bounding box center [167, 199] width 109 height 7
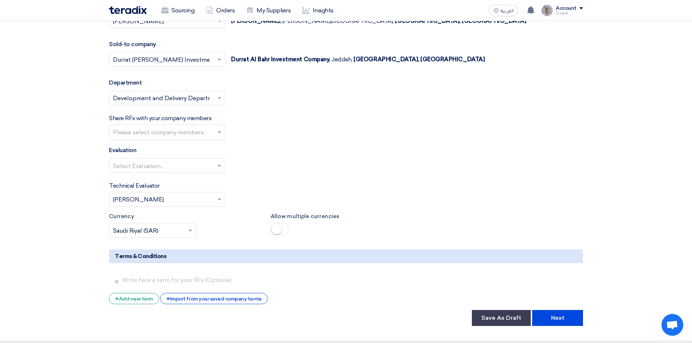
scroll to position [1050, 0]
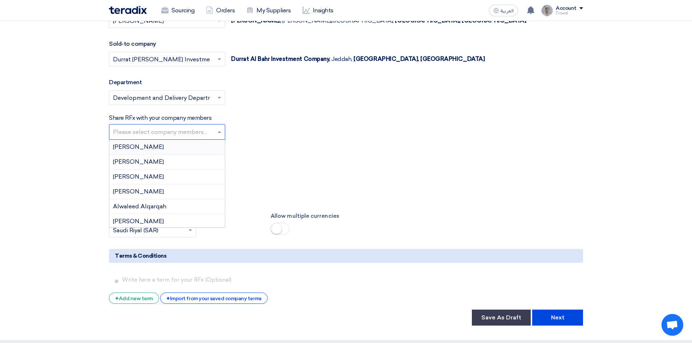
click at [174, 132] on input "text" at bounding box center [168, 133] width 110 height 12
click at [143, 204] on span "Raed Akkelah" at bounding box center [138, 202] width 51 height 7
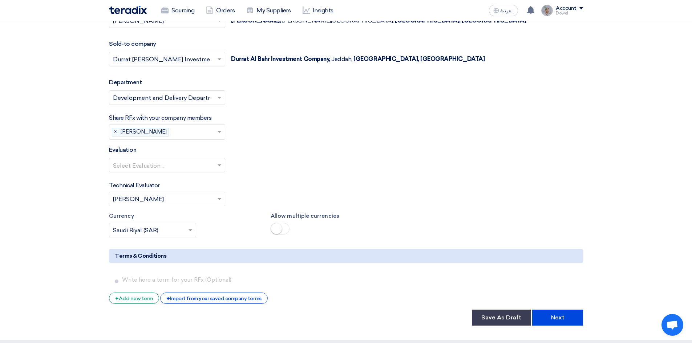
click at [172, 132] on input "text" at bounding box center [194, 133] width 45 height 12
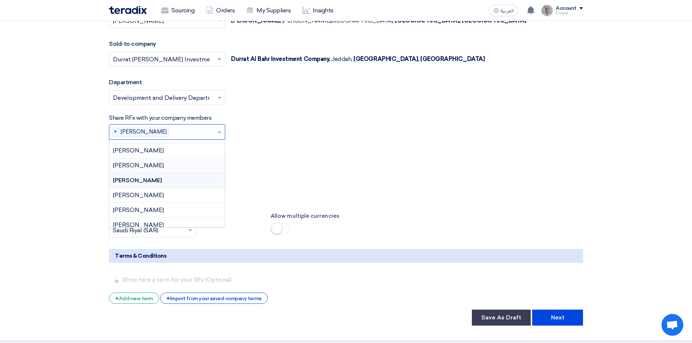
scroll to position [508, 0]
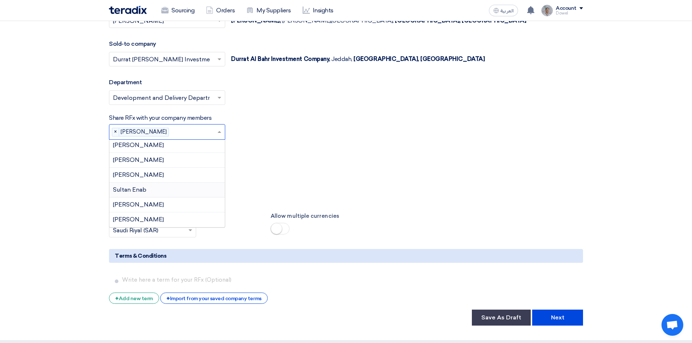
click at [152, 191] on div "Sultan Enab" at bounding box center [167, 190] width 116 height 15
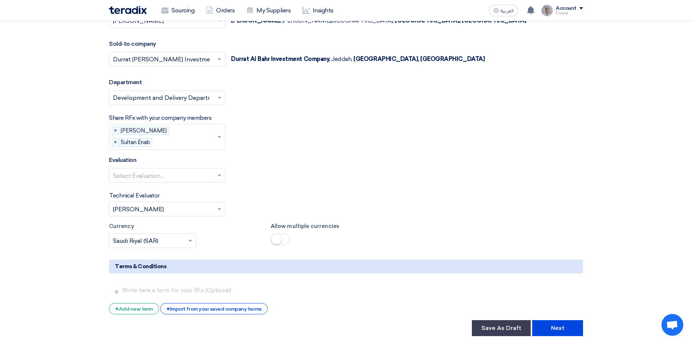
click at [204, 137] on input "text" at bounding box center [186, 143] width 62 height 12
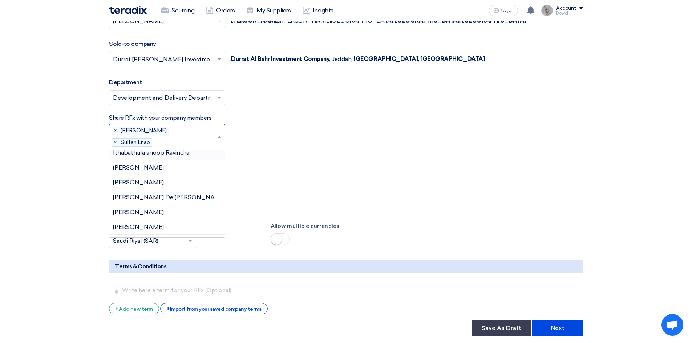
scroll to position [260, 0]
click at [145, 192] on span "John mark De jose" at bounding box center [169, 195] width 113 height 7
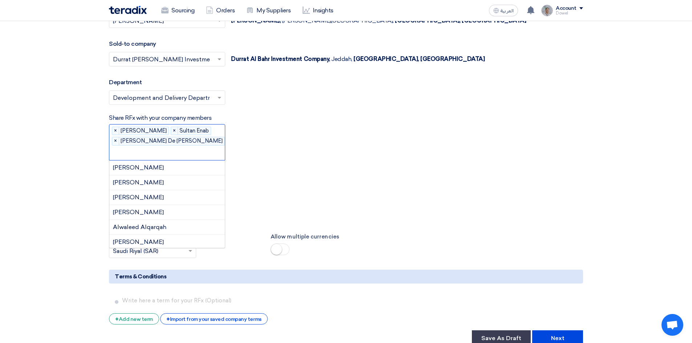
click at [181, 148] on input "text" at bounding box center [173, 154] width 121 height 12
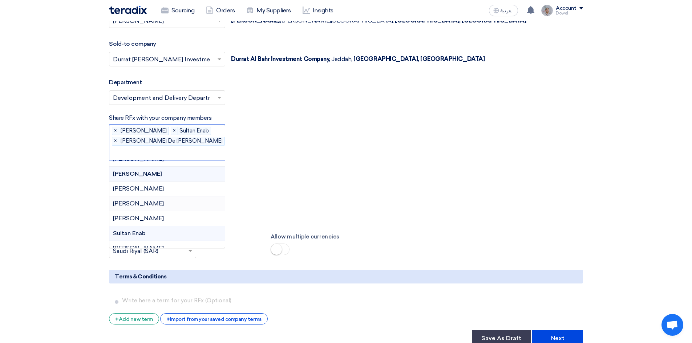
click at [152, 200] on span "Samer Albustanji" at bounding box center [138, 203] width 51 height 7
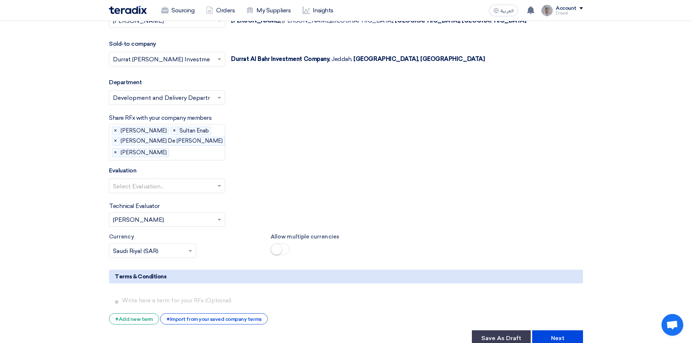
click at [174, 153] on input "text" at bounding box center [203, 154] width 62 height 12
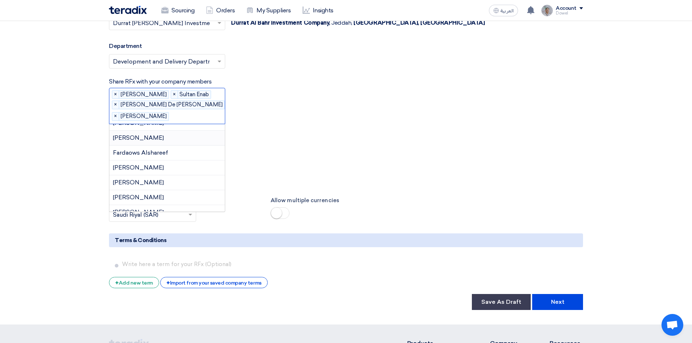
scroll to position [182, 0]
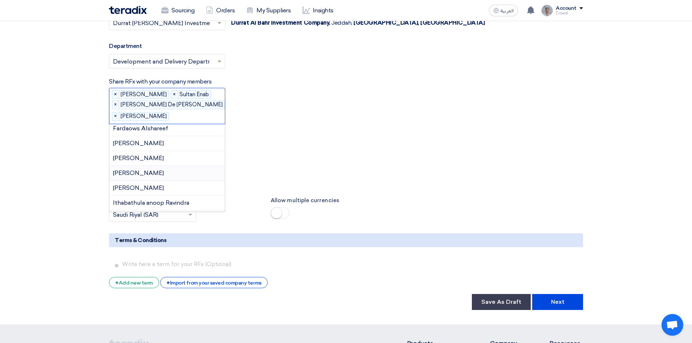
click at [159, 174] on div "[PERSON_NAME]" at bounding box center [167, 173] width 116 height 15
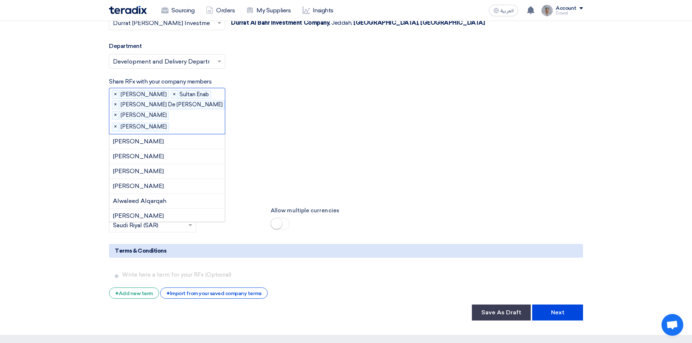
click at [175, 122] on input "text" at bounding box center [203, 127] width 62 height 12
click at [169, 183] on div "Mohammed Mousa" at bounding box center [167, 182] width 116 height 15
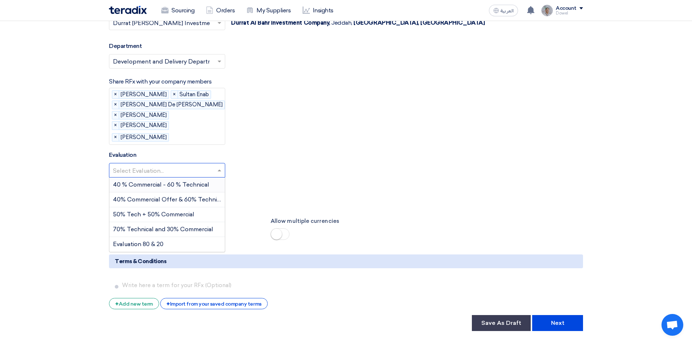
click at [159, 175] on input "text" at bounding box center [163, 171] width 101 height 12
click at [142, 213] on span "50% Tech + 50% Commercial" at bounding box center [153, 214] width 81 height 7
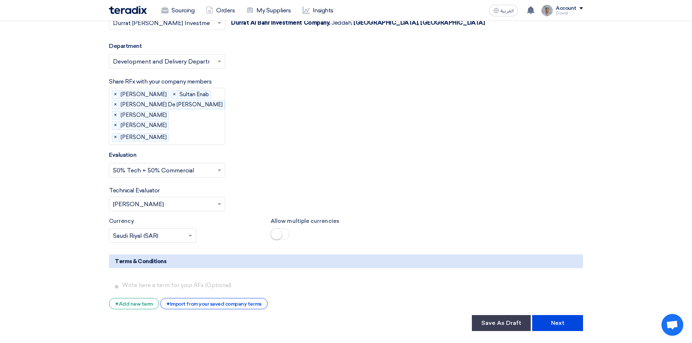
click at [152, 202] on input "text" at bounding box center [163, 205] width 101 height 12
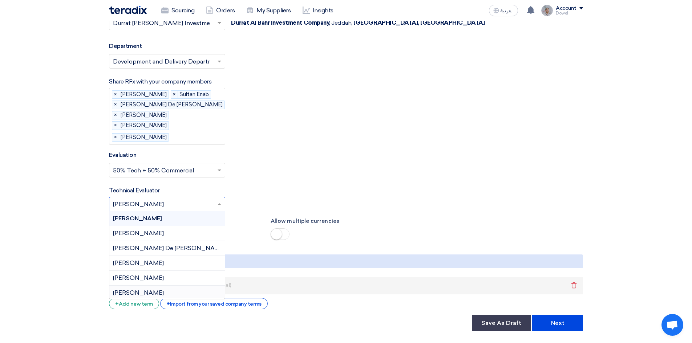
click at [144, 294] on span "Samer Albustanji" at bounding box center [138, 293] width 51 height 7
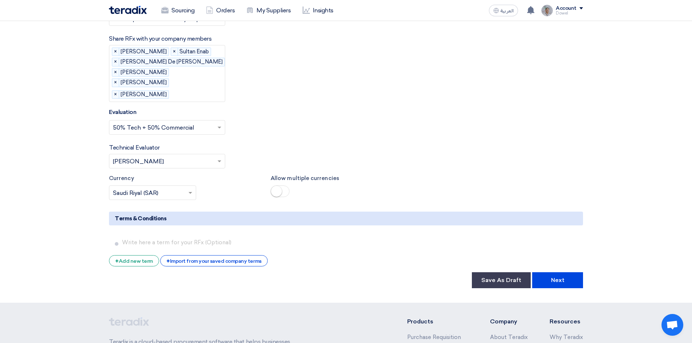
scroll to position [1196, 0]
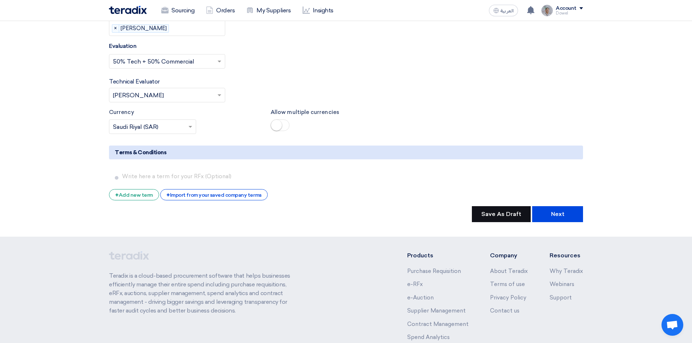
click at [491, 217] on button "Save As Draft" at bounding box center [501, 214] width 59 height 16
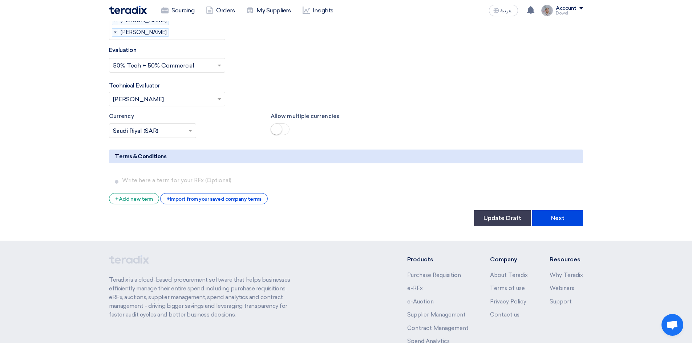
scroll to position [1253, 0]
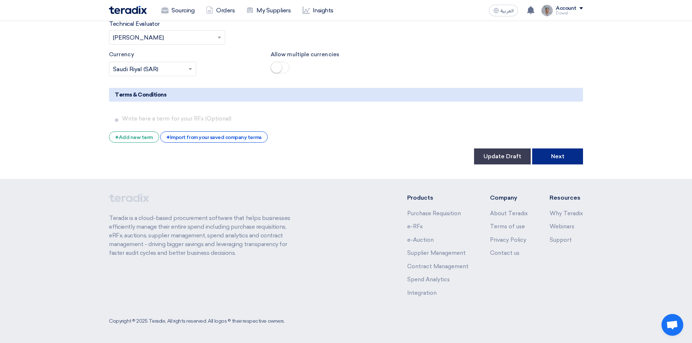
click at [556, 160] on button "Next" at bounding box center [557, 157] width 51 height 16
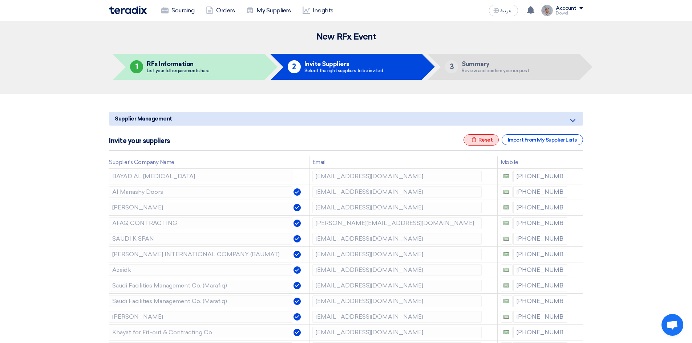
click at [481, 138] on div "Excel file Reset" at bounding box center [482, 139] width 36 height 11
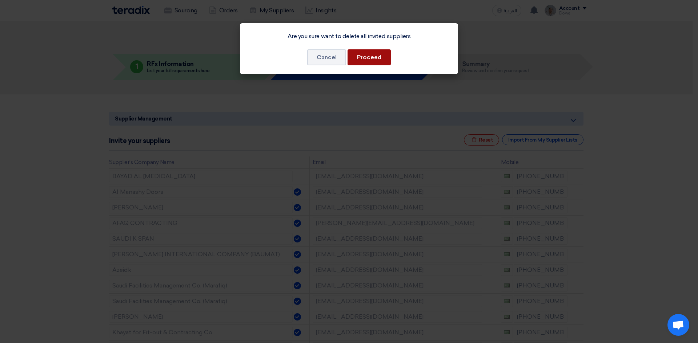
click at [358, 54] on button "Proceed" at bounding box center [368, 57] width 43 height 16
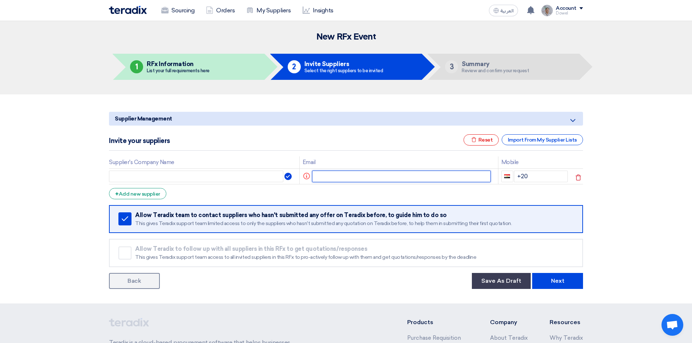
click at [352, 176] on input "text" at bounding box center [401, 177] width 179 height 12
paste input "khaled.kuhail@qudra-tech.com"
type input "khaled.kuhail@qudra-tech.com"
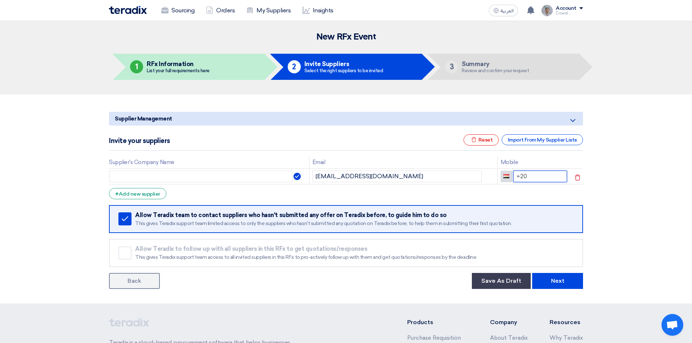
drag, startPoint x: 511, startPoint y: 176, endPoint x: 504, endPoint y: 174, distance: 7.3
click at [504, 174] on div "+20" at bounding box center [534, 177] width 67 height 12
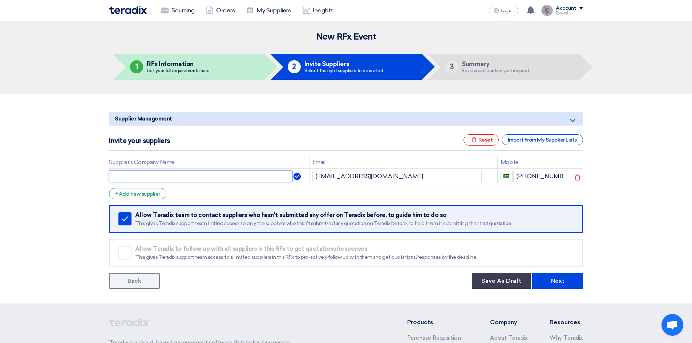
click at [188, 176] on input "text" at bounding box center [201, 177] width 184 height 12
drag, startPoint x: 168, startPoint y: 174, endPoint x: 99, endPoint y: 174, distance: 69.0
click at [99, 174] on section "Supplier Management Minimize/Maximize Category Invite your suppliers Excel file…" at bounding box center [346, 198] width 692 height 209
paste input "udra Communications and Information Technology"
type input "Qudra Communications and Information Technology"
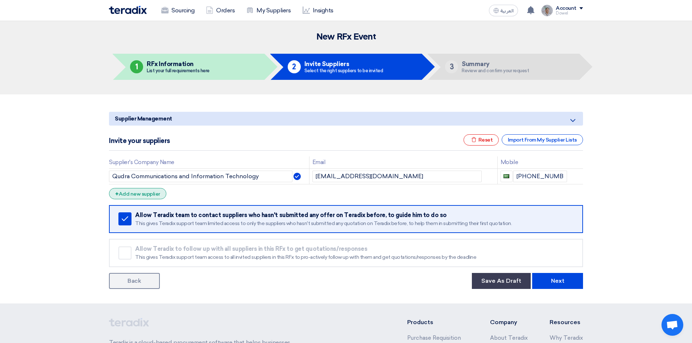
click at [136, 195] on div "+ Add new supplier" at bounding box center [137, 193] width 57 height 11
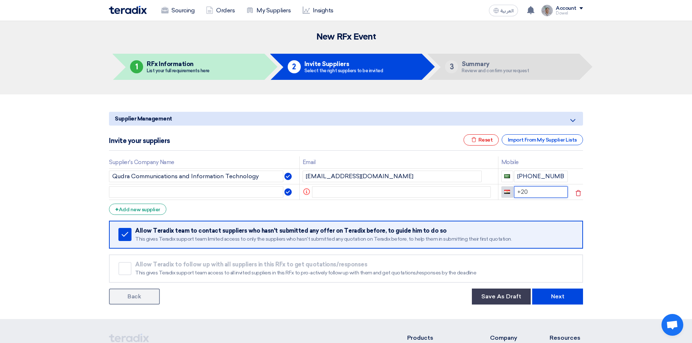
drag, startPoint x: 531, startPoint y: 192, endPoint x: 507, endPoint y: 192, distance: 24.0
click at [507, 192] on div "+20" at bounding box center [534, 192] width 67 height 12
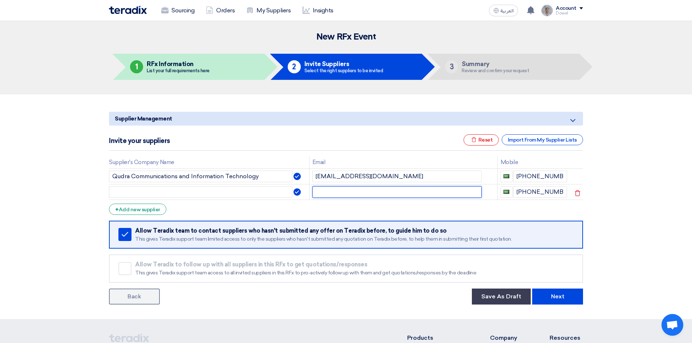
click at [315, 193] on input "text" at bounding box center [397, 192] width 169 height 12
paste input "edward.ignacio@dormakaba.com"
type input "edward.ignacio@dormakaba.com"
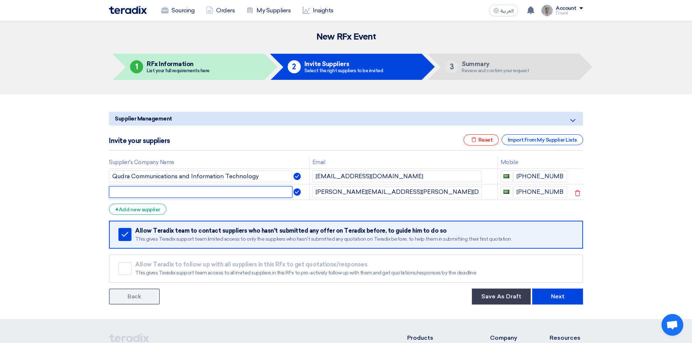
click at [189, 188] on input "text" at bounding box center [201, 192] width 184 height 12
click at [154, 193] on input "text" at bounding box center [201, 192] width 184 height 12
paste input "Dorma Arabia Automatic Doors Co. Ltd"
type input "Dorma Arabia Automatic Doors Co. Ltd"
click at [145, 211] on div "+ Add new supplier" at bounding box center [137, 209] width 57 height 11
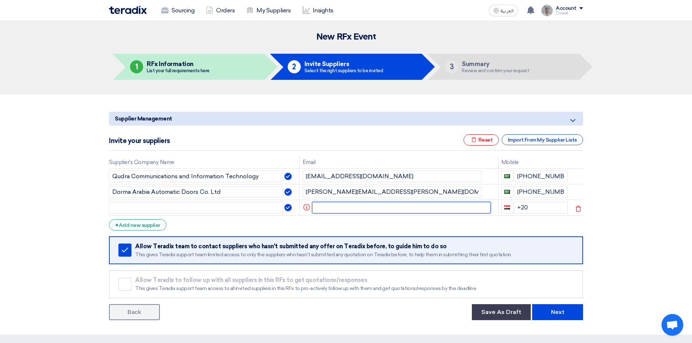
click at [343, 210] on input "text" at bounding box center [401, 208] width 179 height 12
paste input "saudi@kone.com"
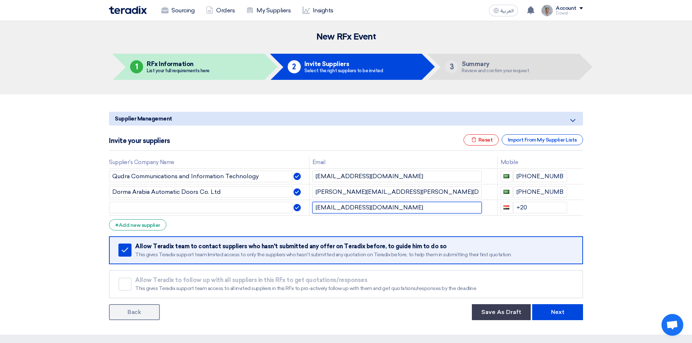
type input "saudi@kone.com"
drag, startPoint x: 533, startPoint y: 208, endPoint x: 507, endPoint y: 207, distance: 26.6
click at [507, 207] on div "+20" at bounding box center [534, 208] width 67 height 12
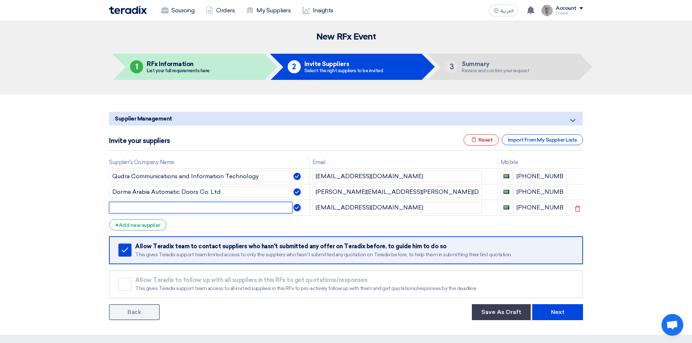
click at [144, 207] on input "text" at bounding box center [201, 208] width 184 height 12
paste input "KONE"
type input "KONE"
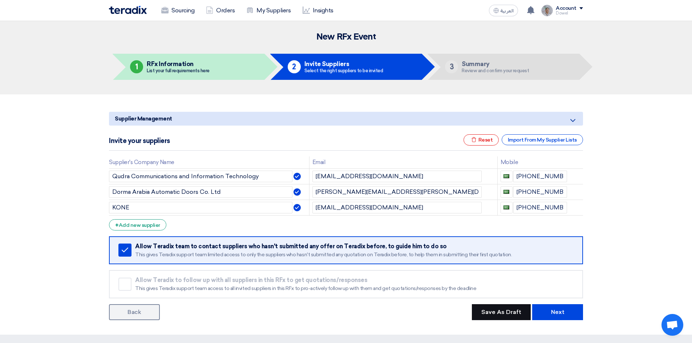
click at [505, 313] on button "Save As Draft" at bounding box center [501, 313] width 59 height 16
click at [144, 311] on link "Back" at bounding box center [134, 313] width 51 height 16
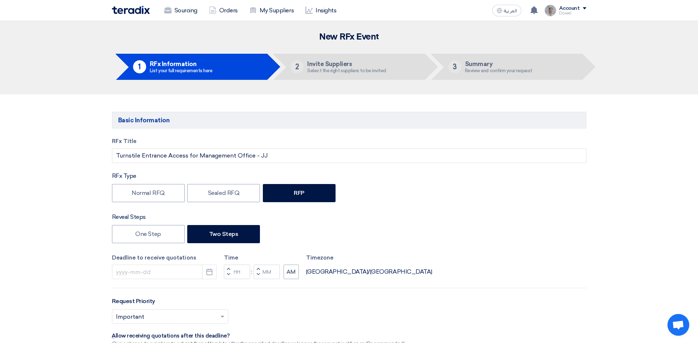
type input "9/1/2025"
type input "03"
type input "00"
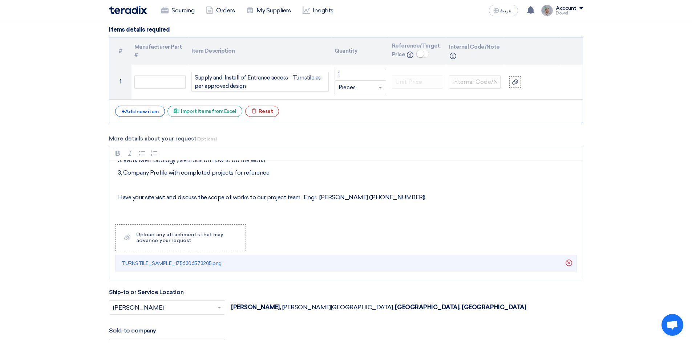
scroll to position [158, 0]
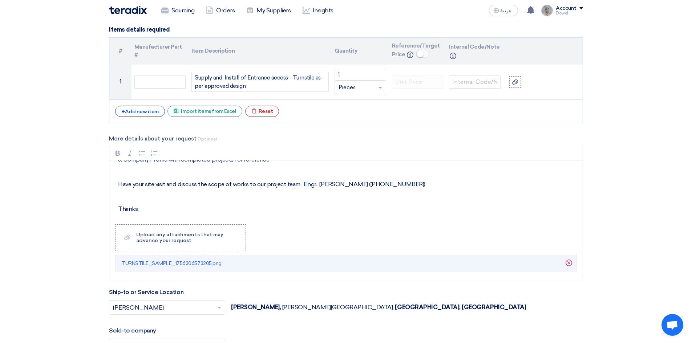
drag, startPoint x: 318, startPoint y: 184, endPoint x: 412, endPoint y: 186, distance: 94.1
click at [412, 186] on p "Have your site visit and discuss the scope of works to our project team , Engr.…" at bounding box center [348, 184] width 461 height 9
click at [129, 194] on p "Rich Text Editor, main" at bounding box center [348, 197] width 461 height 9
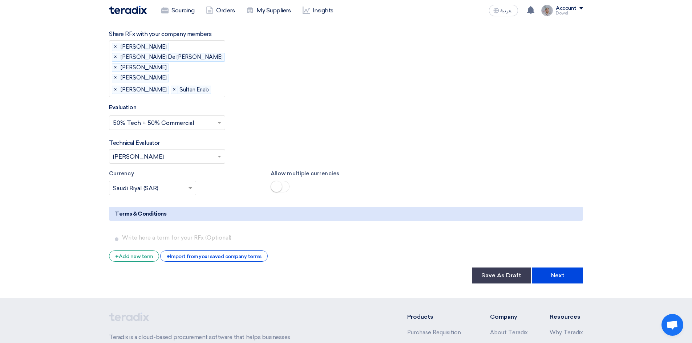
scroll to position [1199, 0]
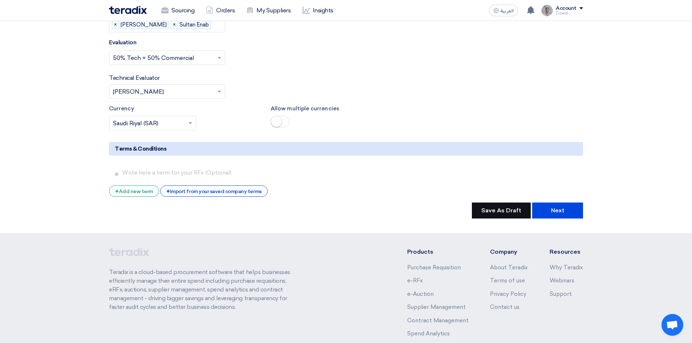
click at [499, 219] on button "Save As Draft" at bounding box center [501, 211] width 59 height 16
click at [508, 219] on button "Update Draft" at bounding box center [502, 211] width 57 height 16
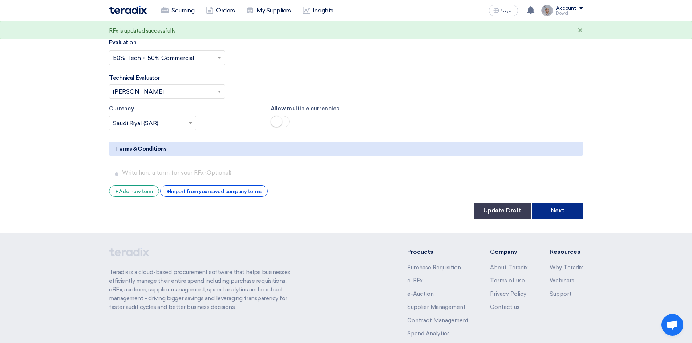
click at [560, 219] on button "Next" at bounding box center [557, 211] width 51 height 16
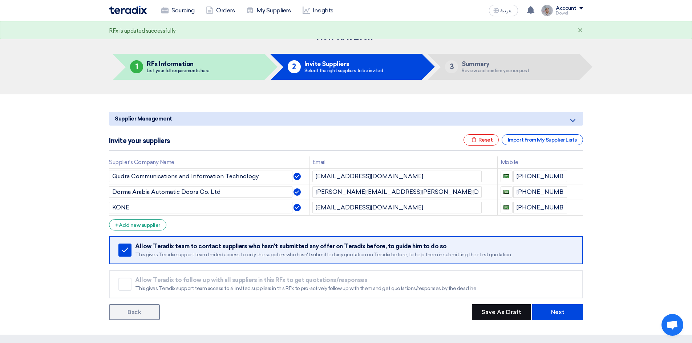
click at [503, 310] on button "Save As Draft" at bounding box center [501, 313] width 59 height 16
click at [559, 313] on button "Next" at bounding box center [557, 313] width 51 height 16
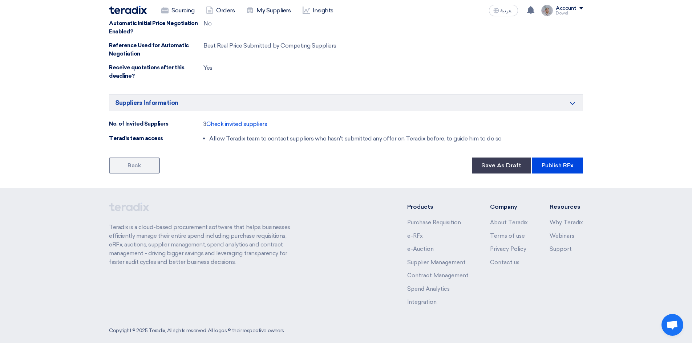
scroll to position [603, 0]
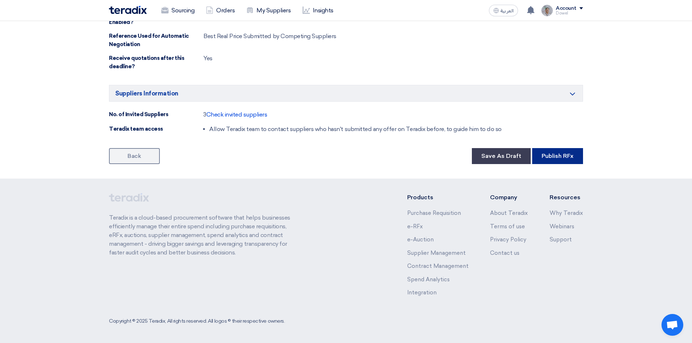
click at [562, 155] on button "Publish RFx" at bounding box center [557, 156] width 51 height 16
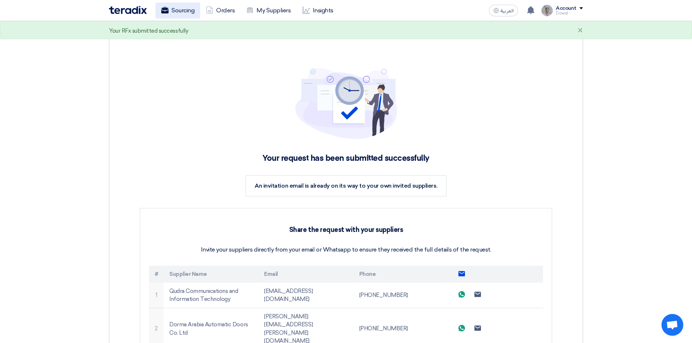
click at [181, 11] on link "Sourcing" at bounding box center [178, 11] width 45 height 16
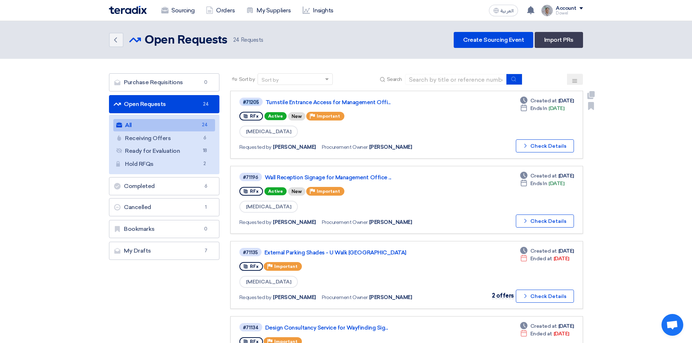
drag, startPoint x: 259, startPoint y: 102, endPoint x: 239, endPoint y: 115, distance: 23.5
click at [239, 103] on div "#71205" at bounding box center [251, 102] width 24 height 10
copy div "#71205"
click at [422, 78] on input at bounding box center [456, 79] width 102 height 11
click at [519, 80] on button "submit" at bounding box center [515, 79] width 16 height 11
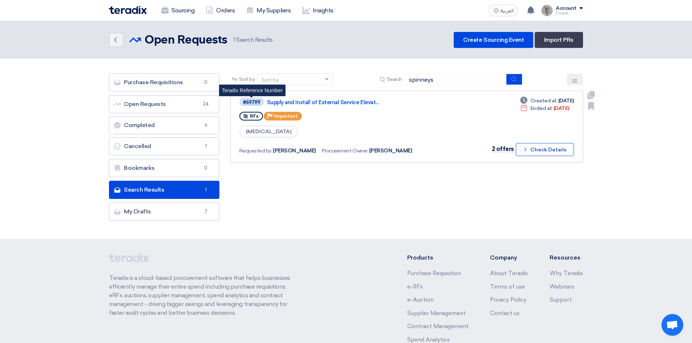
drag, startPoint x: 259, startPoint y: 101, endPoint x: 241, endPoint y: 114, distance: 22.4
click at [240, 101] on span "#69799" at bounding box center [251, 102] width 25 height 8
copy div "#69799"
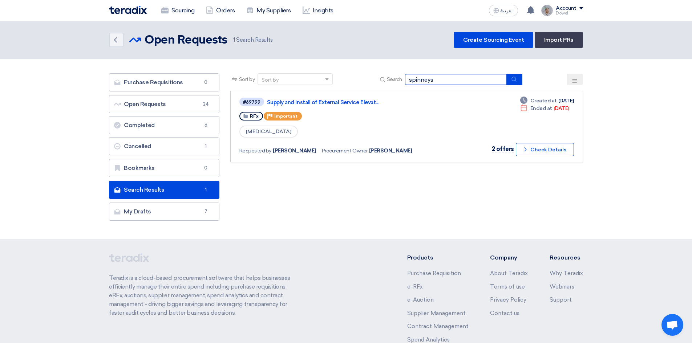
drag, startPoint x: 448, startPoint y: 80, endPoint x: 381, endPoint y: 78, distance: 67.3
click at [381, 78] on div "Search spinneys" at bounding box center [450, 79] width 144 height 11
type input "toilet"
click at [519, 80] on button "submit" at bounding box center [515, 79] width 16 height 11
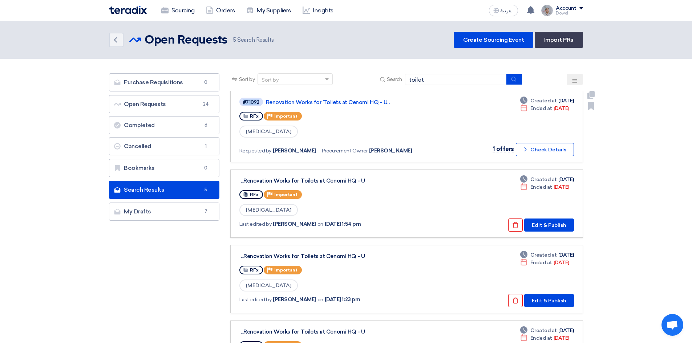
drag, startPoint x: 260, startPoint y: 102, endPoint x: 236, endPoint y: 101, distance: 24.0
click at [236, 101] on link "#71092 Renovation Works for Toilets at Cenomi HQ - U... RFx Priority Important …" at bounding box center [406, 127] width 353 height 72
copy div "#71092"
click at [300, 101] on link "Renovation Works for Toilets at Cenomi HQ - U..." at bounding box center [357, 102] width 182 height 7
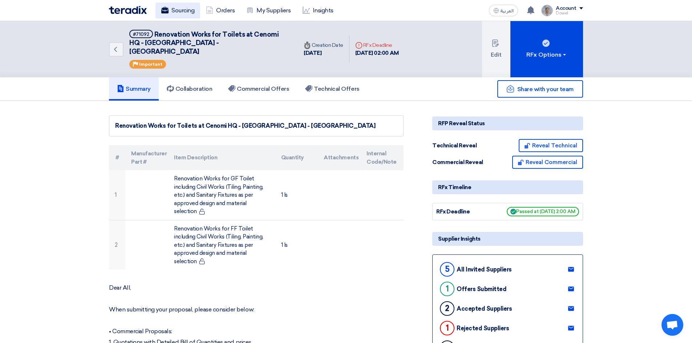
click at [174, 12] on link "Sourcing" at bounding box center [178, 11] width 45 height 16
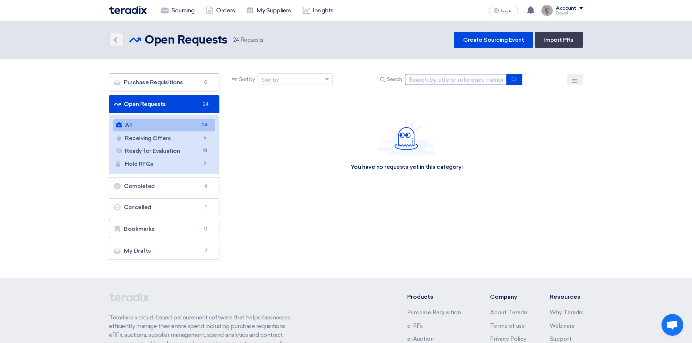
click at [442, 81] on input at bounding box center [456, 79] width 102 height 11
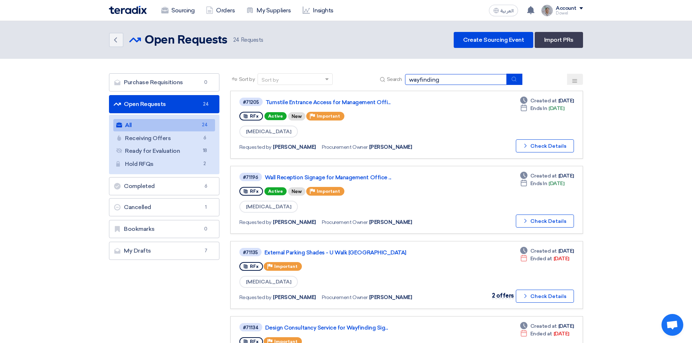
type input "wayfinding"
click at [519, 77] on button "submit" at bounding box center [515, 79] width 16 height 11
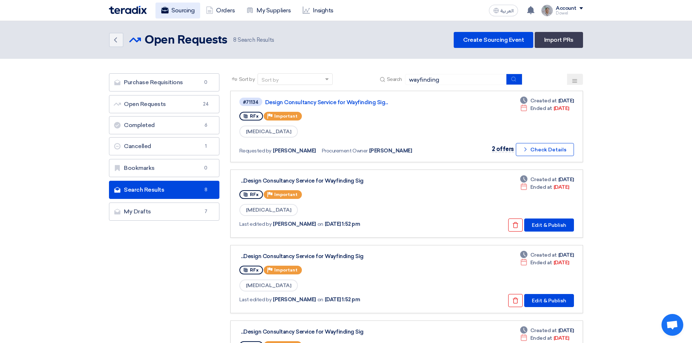
click at [184, 11] on link "Sourcing" at bounding box center [178, 11] width 45 height 16
click at [179, 10] on link "Sourcing" at bounding box center [178, 11] width 45 height 16
drag, startPoint x: 453, startPoint y: 79, endPoint x: 384, endPoint y: 78, distance: 69.4
click at [384, 78] on div "Search wayfinding" at bounding box center [450, 79] width 144 height 11
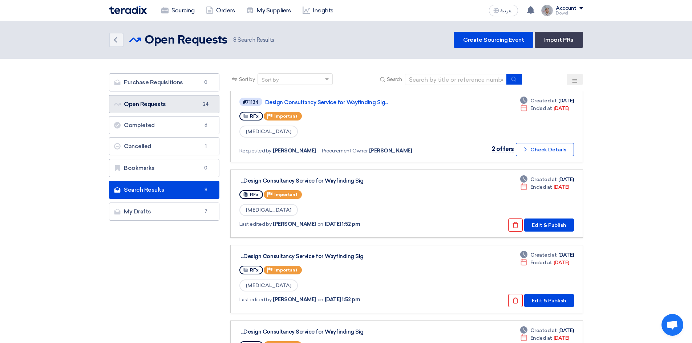
click at [133, 104] on link "Open Requests Open Requests 24" at bounding box center [164, 104] width 110 height 18
click at [157, 106] on link "Open Requests Open Requests 24" at bounding box center [164, 104] width 110 height 18
